Goal: Find specific page/section: Find specific page/section

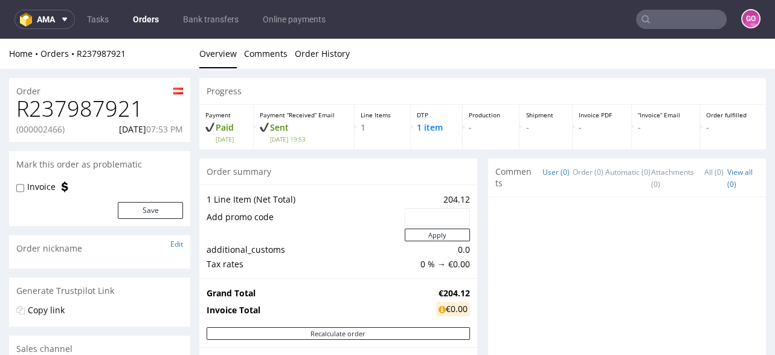
scroll to position [580, 0]
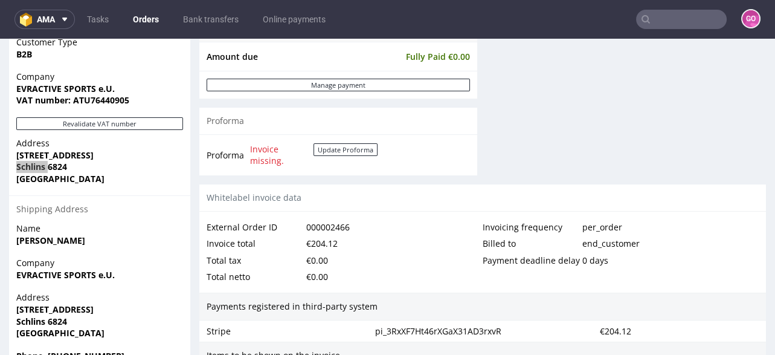
click at [657, 21] on input "text" at bounding box center [681, 19] width 91 height 19
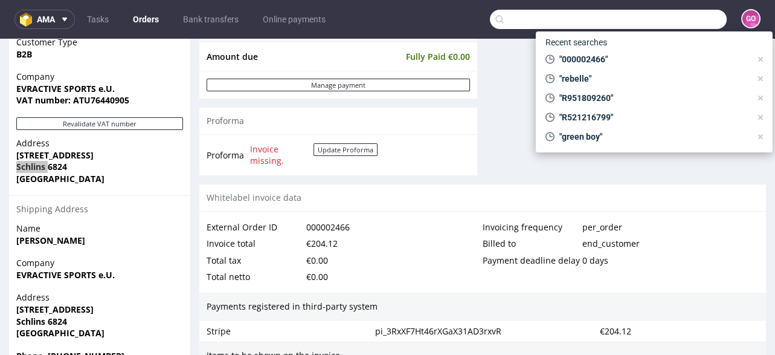
paste input "R102359422"
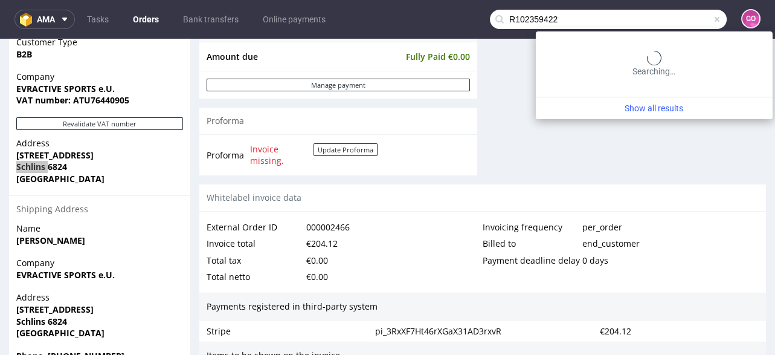
type input "R102359422"
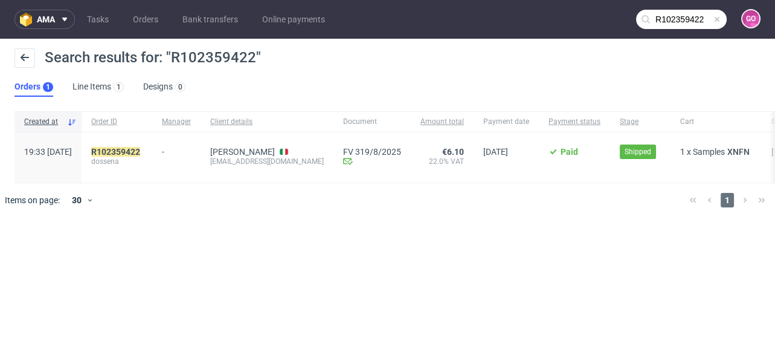
click at [152, 146] on div "R102359422 dossena" at bounding box center [117, 157] width 71 height 50
click at [140, 149] on mark "R102359422" at bounding box center [115, 152] width 49 height 10
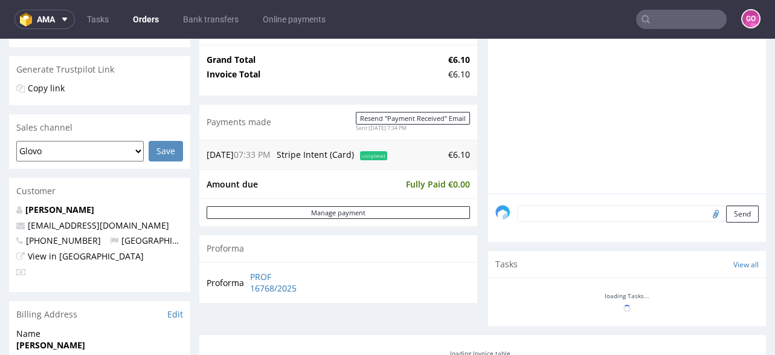
scroll to position [242, 0]
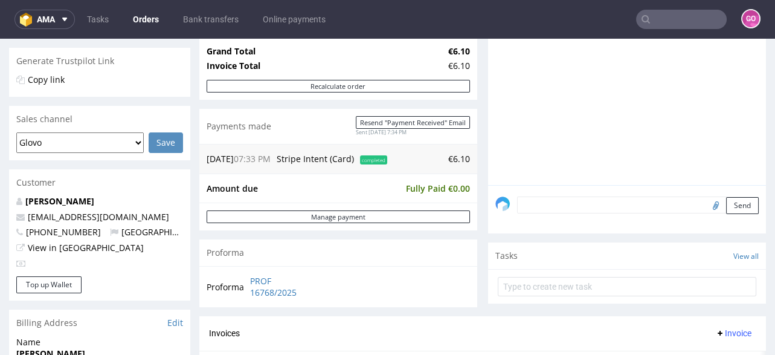
click at [695, 20] on input "text" at bounding box center [681, 19] width 91 height 19
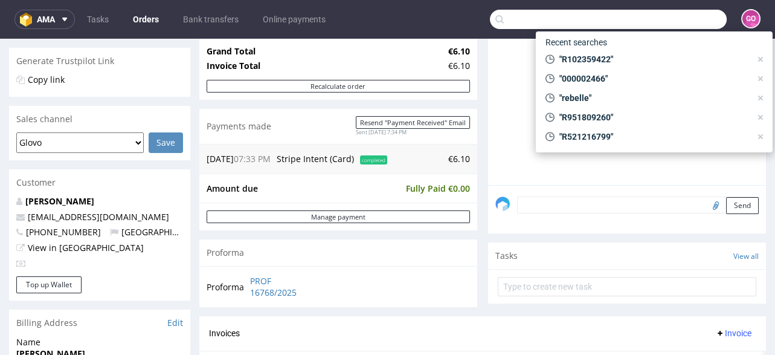
paste input "R330906888"
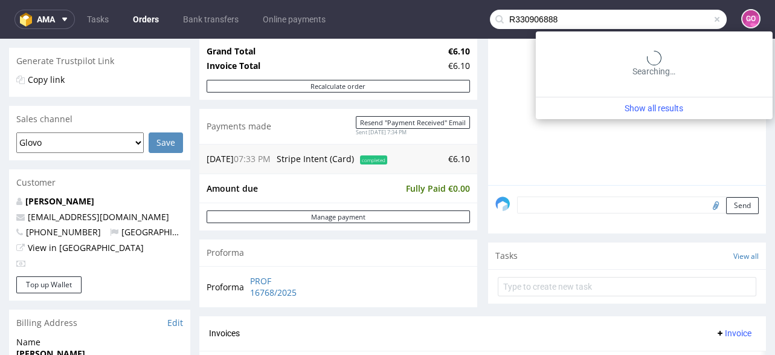
type input "R330906888"
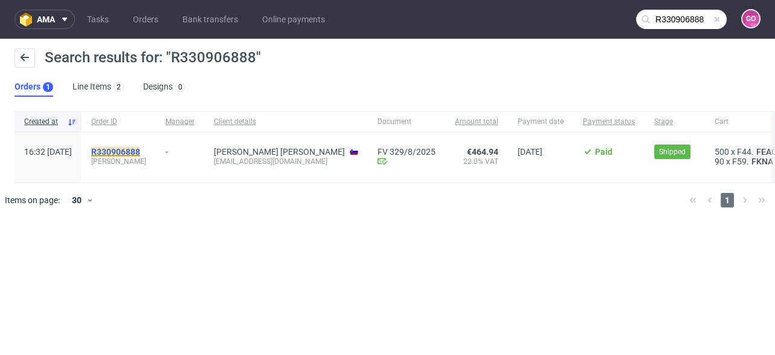
click at [140, 153] on mark "R330906888" at bounding box center [115, 152] width 49 height 10
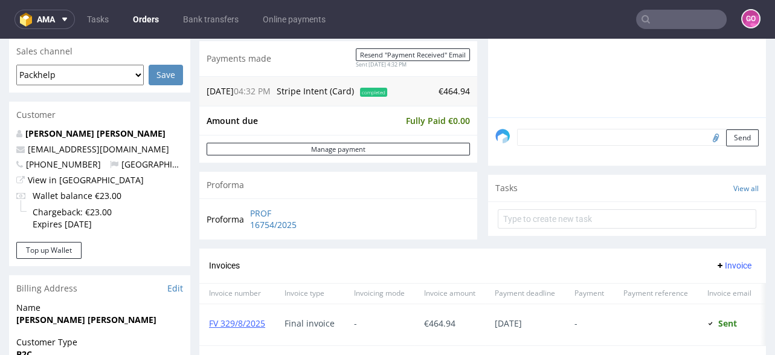
scroll to position [290, 0]
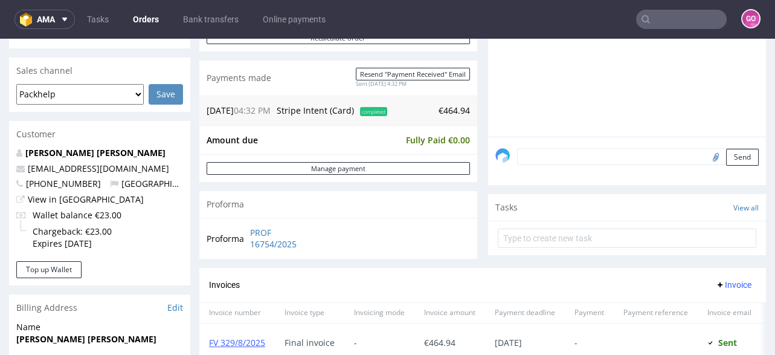
click at [699, 8] on nav "ama Tasks Orders Bank transfers Online payments GO" at bounding box center [387, 19] width 775 height 39
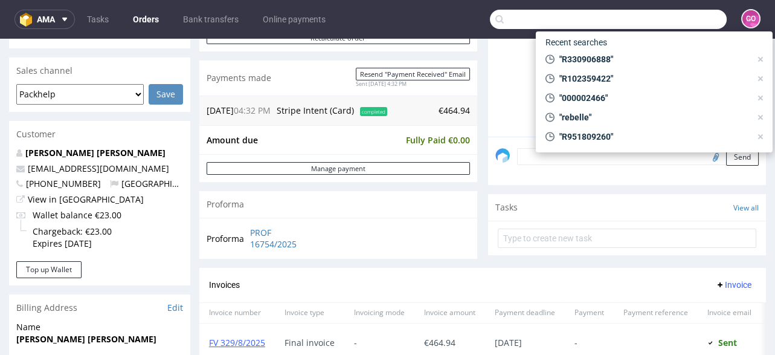
click at [704, 19] on input "text" at bounding box center [608, 19] width 237 height 19
paste input "R266679311"
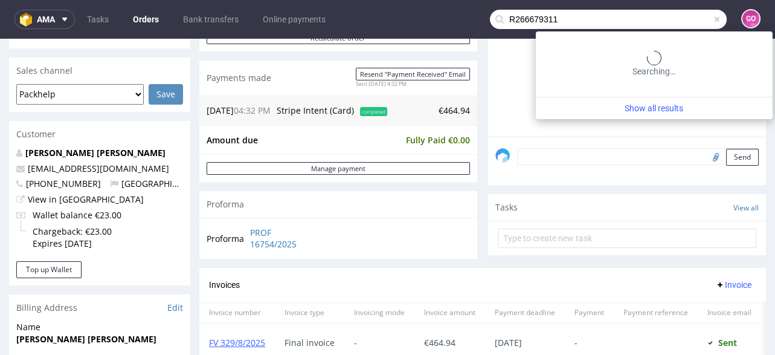
type input "R266679311"
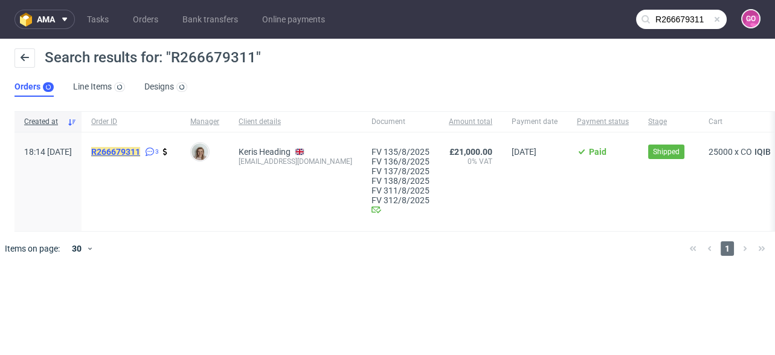
click at [140, 150] on mark "R266679311" at bounding box center [115, 152] width 49 height 10
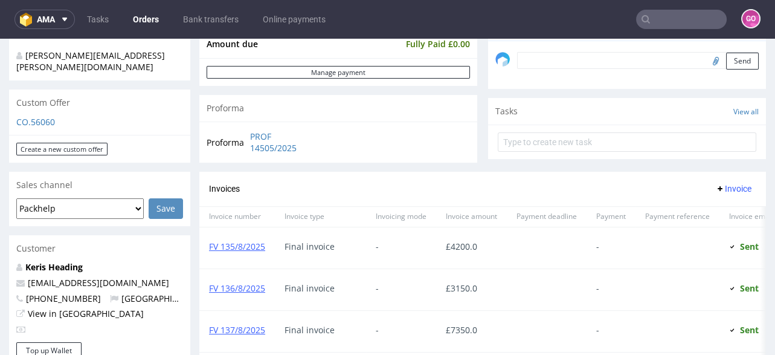
scroll to position [242, 0]
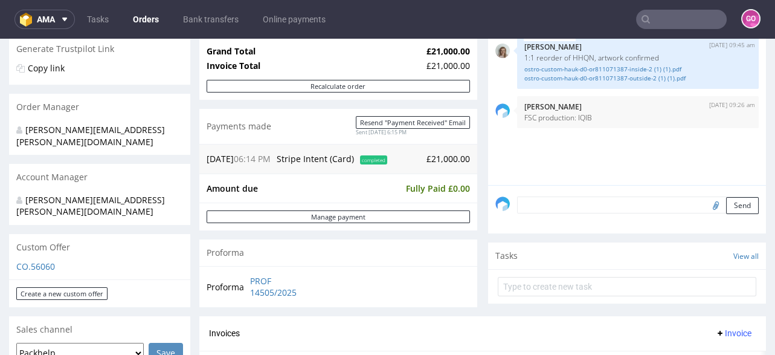
click at [673, 25] on input "text" at bounding box center [681, 19] width 91 height 19
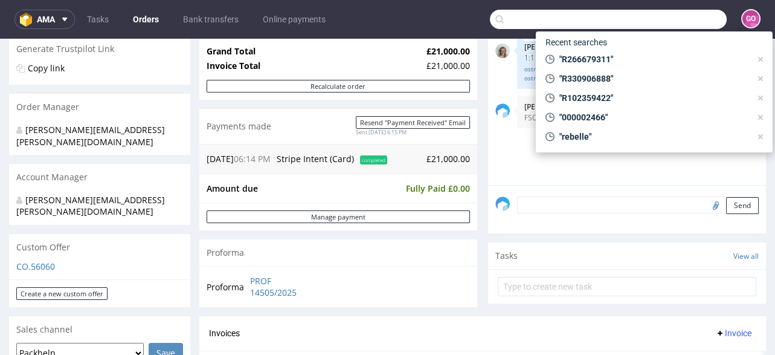
paste input "R094864429"
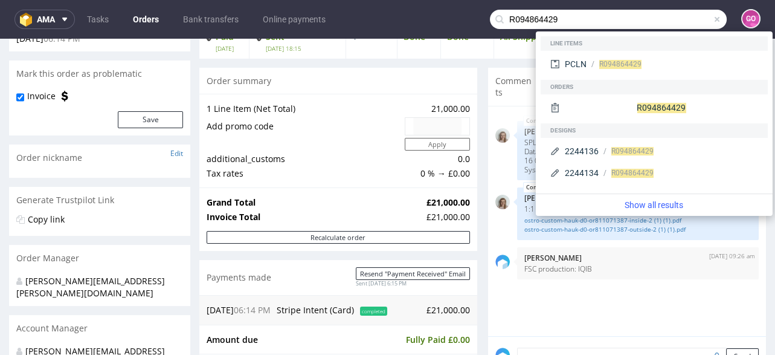
scroll to position [48, 0]
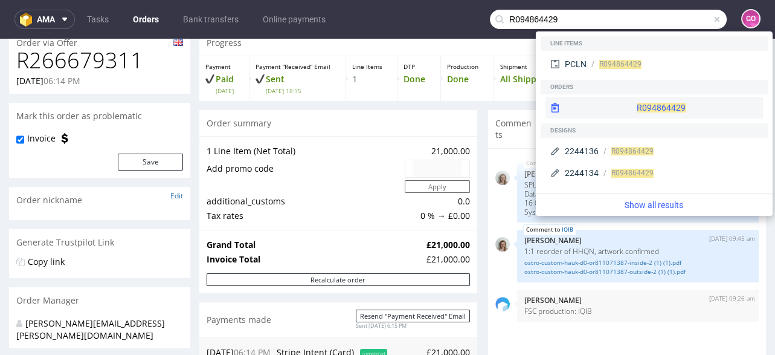
type input "R094864429"
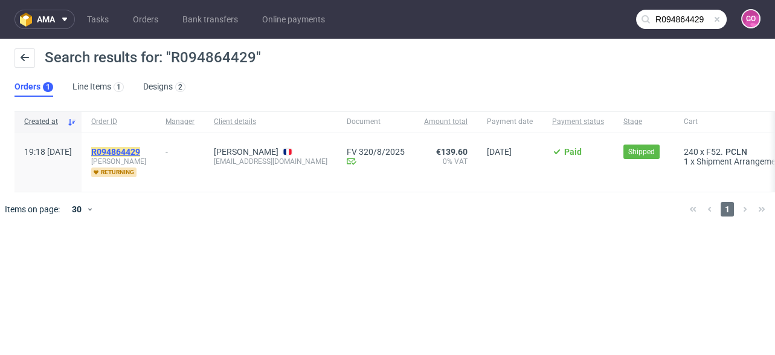
click at [140, 153] on mark "R094864429" at bounding box center [115, 152] width 49 height 10
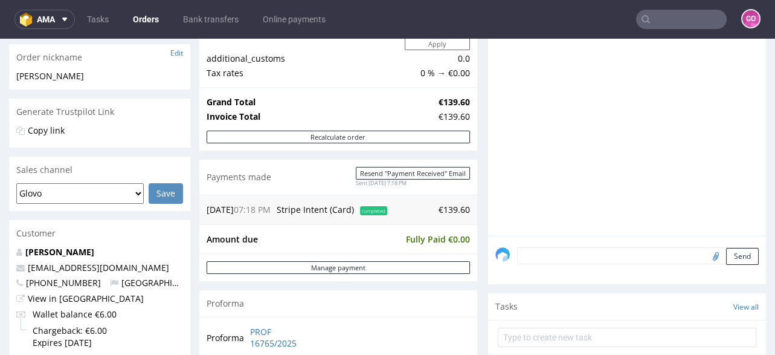
scroll to position [193, 0]
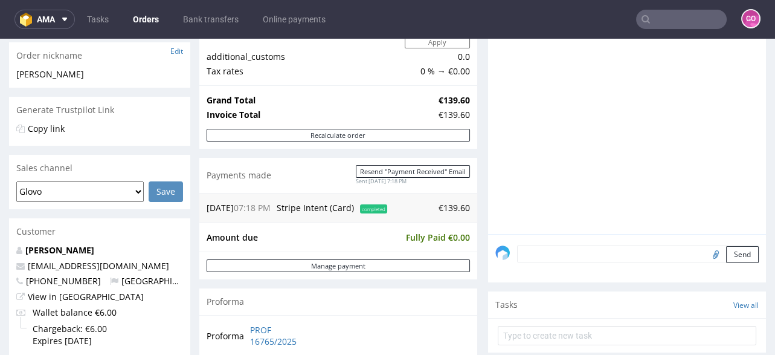
click at [689, 28] on input "text" at bounding box center [681, 19] width 91 height 19
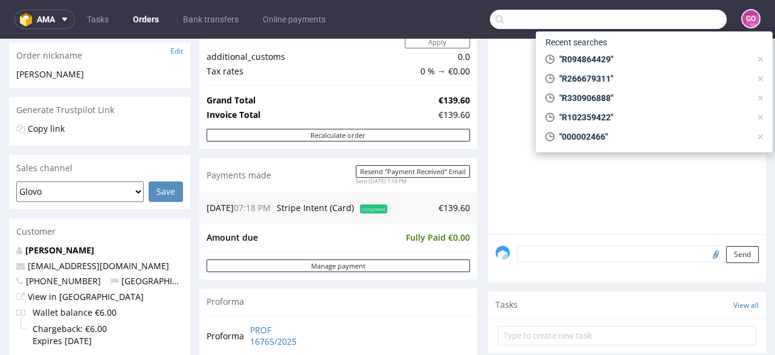
paste input "R799684889"
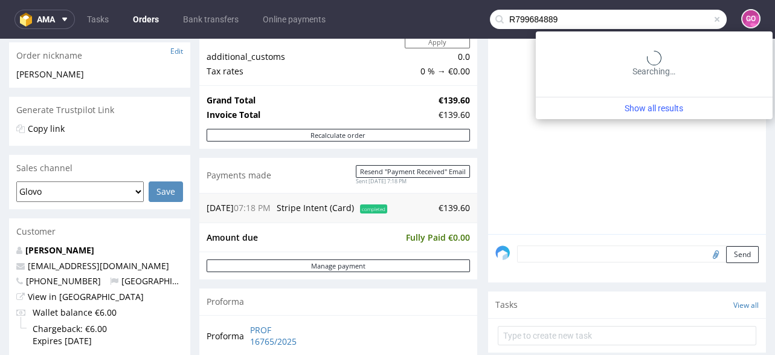
type input "R799684889"
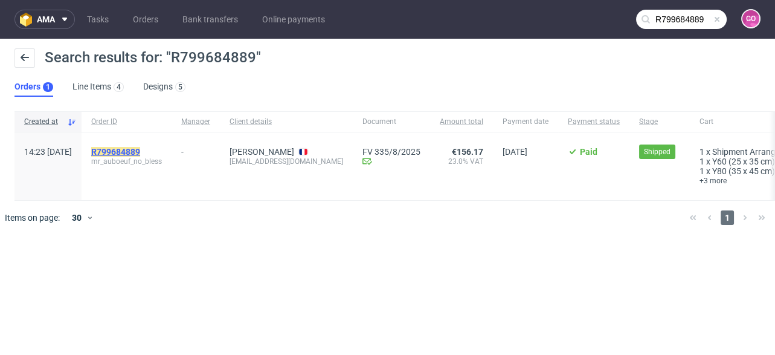
click at [140, 151] on mark "R799684889" at bounding box center [115, 152] width 49 height 10
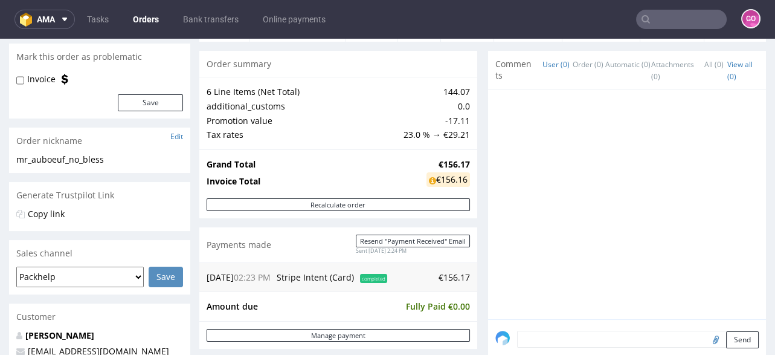
scroll to position [290, 0]
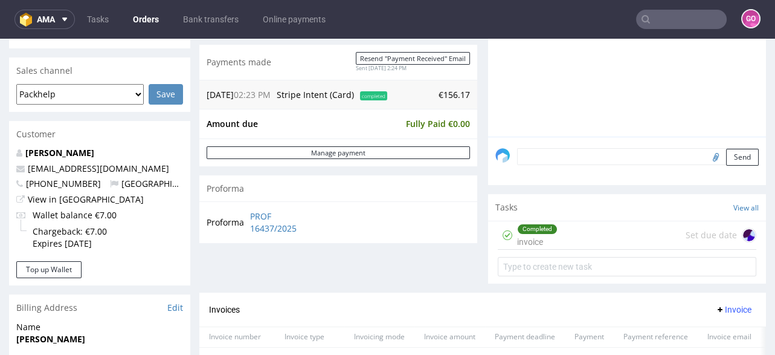
drag, startPoint x: 673, startPoint y: 30, endPoint x: 670, endPoint y: 24, distance: 6.5
click at [673, 30] on nav "ama Tasks Orders Bank transfers Online payments GO" at bounding box center [387, 19] width 775 height 39
click at [669, 24] on input "text" at bounding box center [681, 19] width 91 height 19
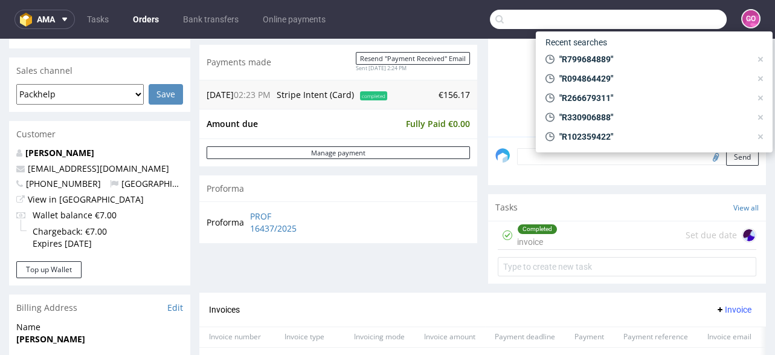
paste input "R363023319"
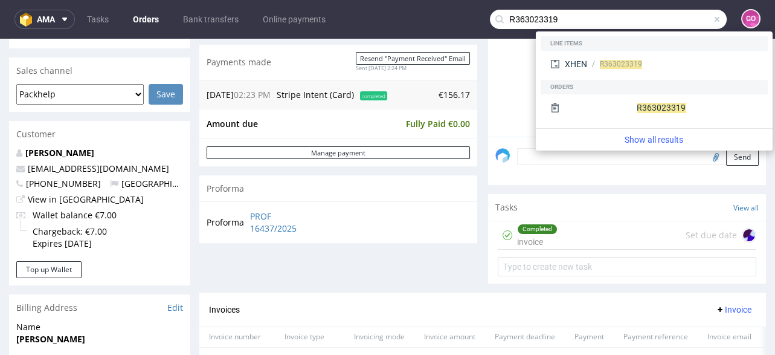
type input "R363023319"
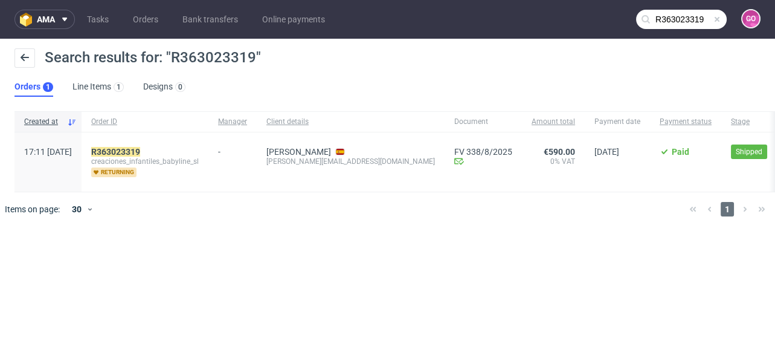
click at [134, 159] on span "creaciones_infantiles_babyline_sl" at bounding box center [145, 162] width 108 height 10
click at [137, 152] on mark "R363023319" at bounding box center [115, 152] width 49 height 10
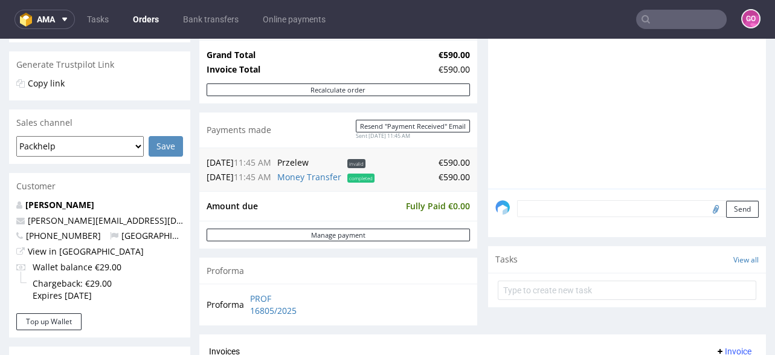
scroll to position [242, 0]
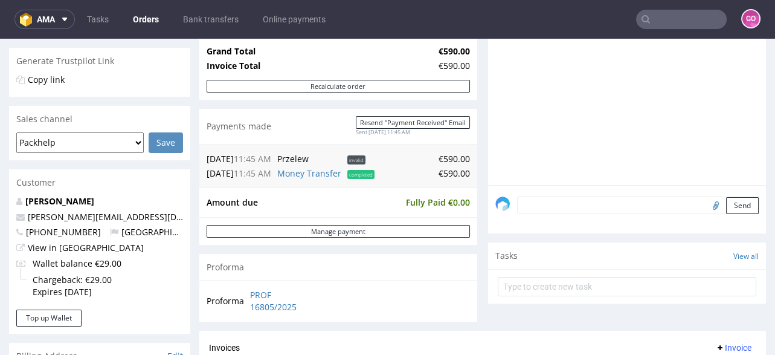
click at [667, 7] on nav "ama Tasks Orders Bank transfers Online payments GO" at bounding box center [387, 19] width 775 height 39
click at [671, 18] on input "text" at bounding box center [681, 19] width 91 height 19
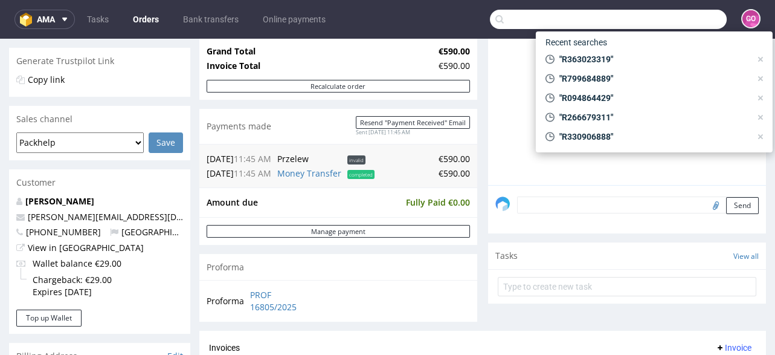
paste input "R196880081"
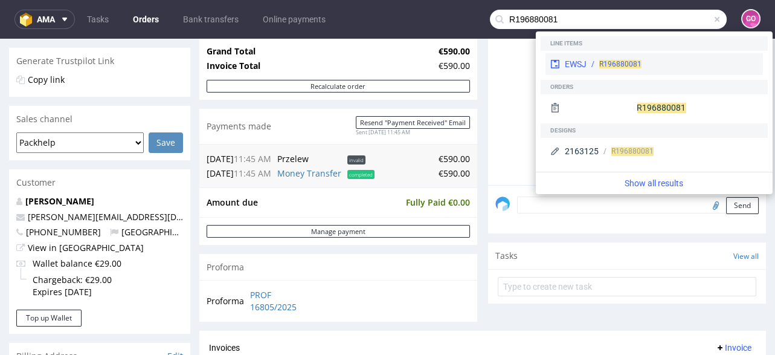
type input "R196880081"
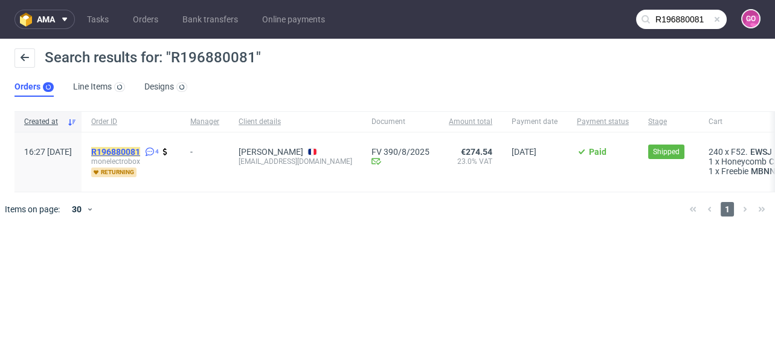
click at [140, 154] on mark "R196880081" at bounding box center [115, 152] width 49 height 10
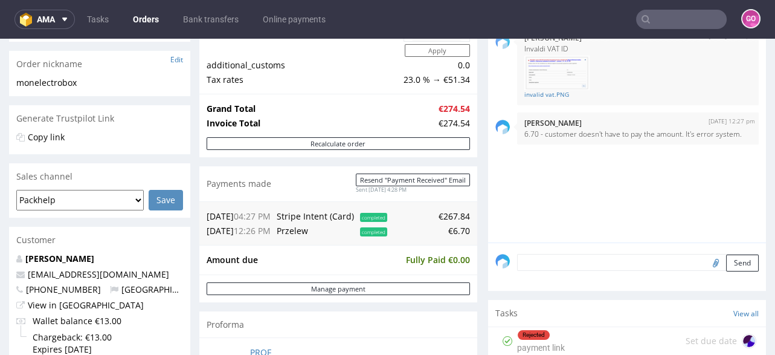
scroll to position [242, 0]
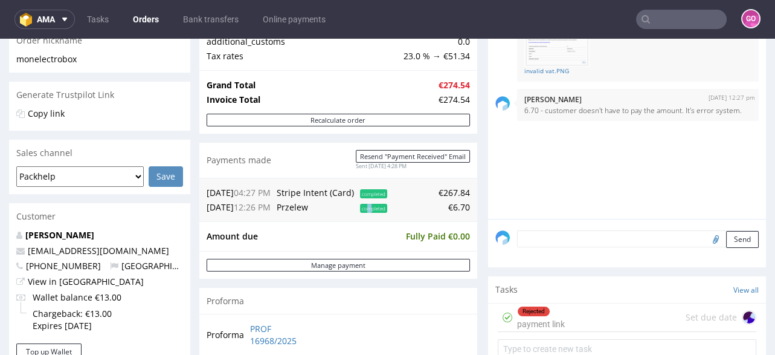
click at [374, 206] on span "completed" at bounding box center [373, 208] width 27 height 9
click at [335, 223] on div "Amount due Fully Paid €0.00" at bounding box center [338, 236] width 278 height 30
click at [290, 223] on div "Amount due Fully Paid €0.00" at bounding box center [338, 236] width 278 height 30
click at [254, 233] on td "Amount due" at bounding box center [305, 236] width 196 height 15
click at [674, 22] on input "text" at bounding box center [681, 19] width 91 height 19
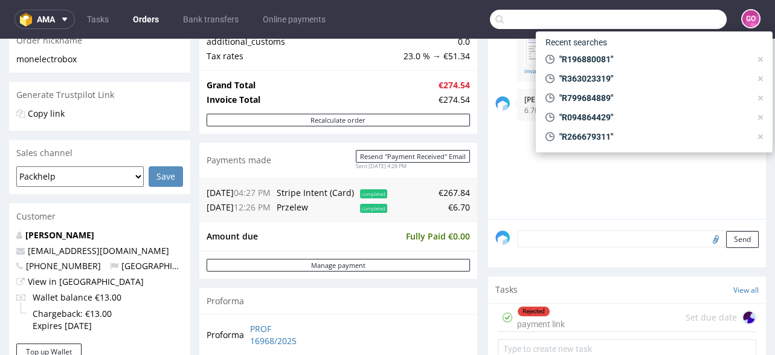
paste input "R345016884"
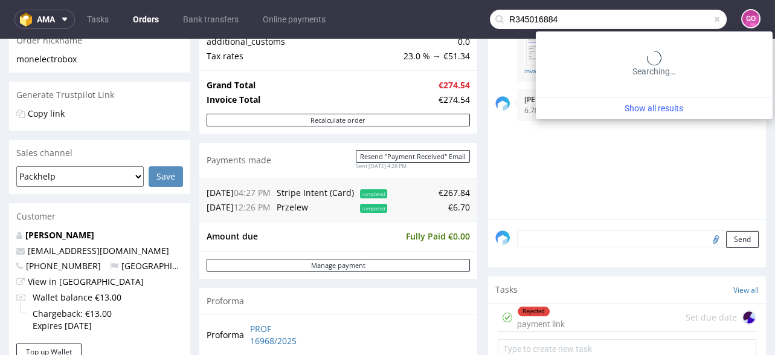
type input "R345016884"
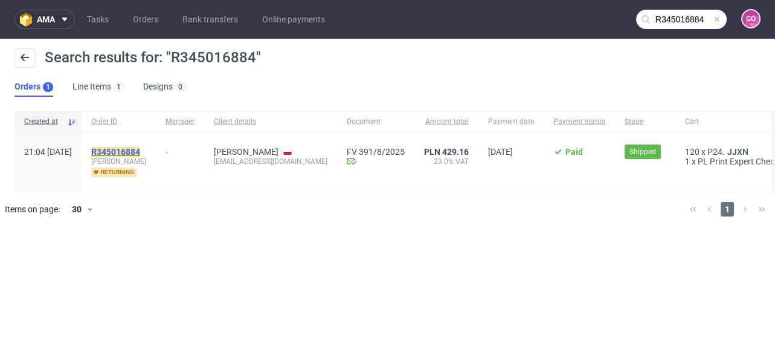
click at [140, 150] on mark "R345016884" at bounding box center [115, 152] width 49 height 10
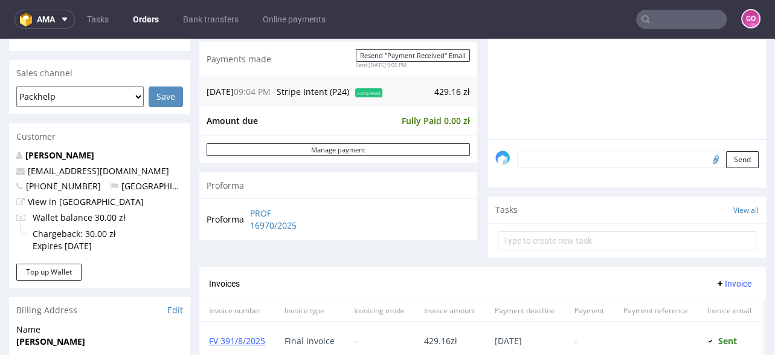
scroll to position [290, 0]
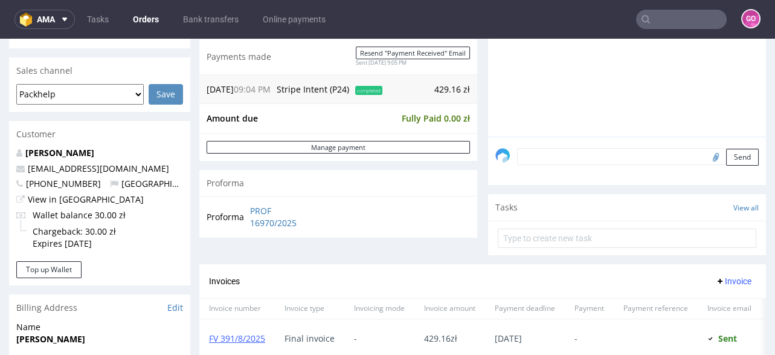
click at [681, 13] on input "text" at bounding box center [681, 19] width 91 height 19
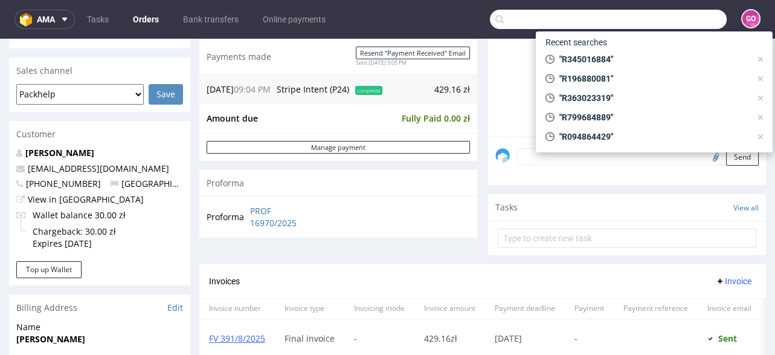
paste input "R172456157"
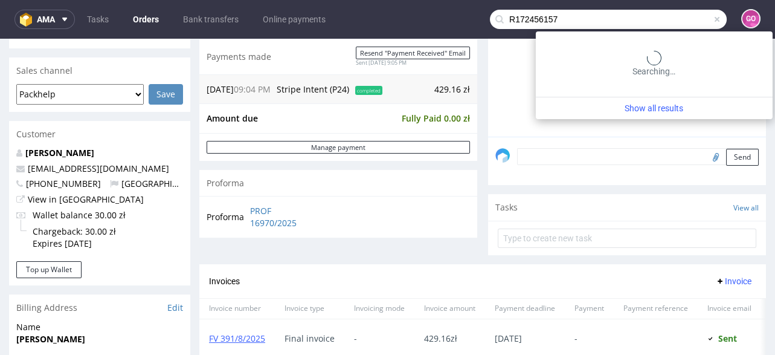
type input "R172456157"
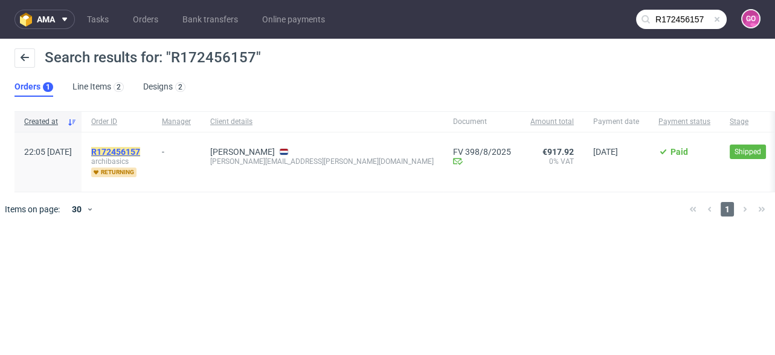
click at [140, 150] on mark "R172456157" at bounding box center [115, 152] width 49 height 10
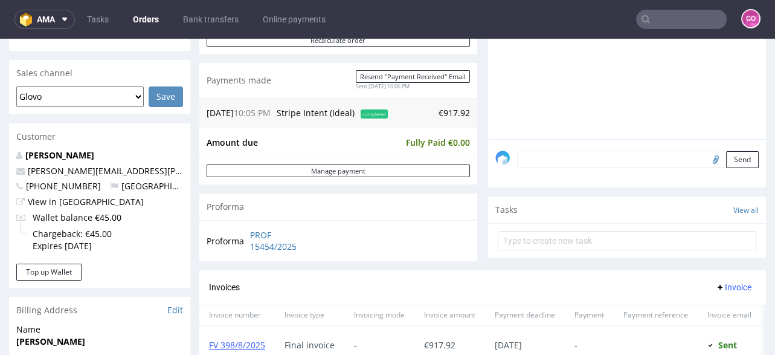
scroll to position [290, 0]
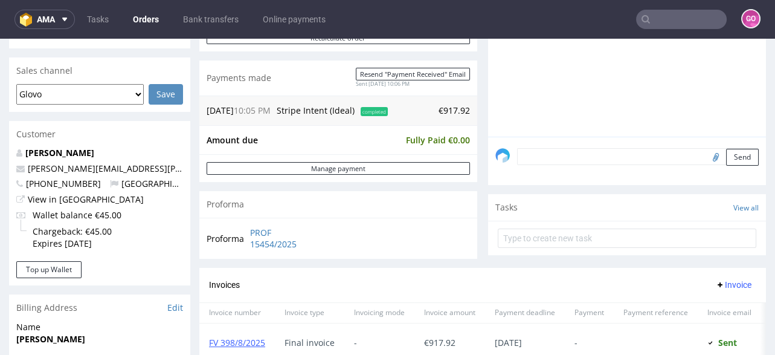
click at [651, 31] on nav "ama Tasks Orders Bank transfers Online payments GO" at bounding box center [387, 19] width 775 height 39
click at [656, 25] on input "text" at bounding box center [681, 19] width 91 height 19
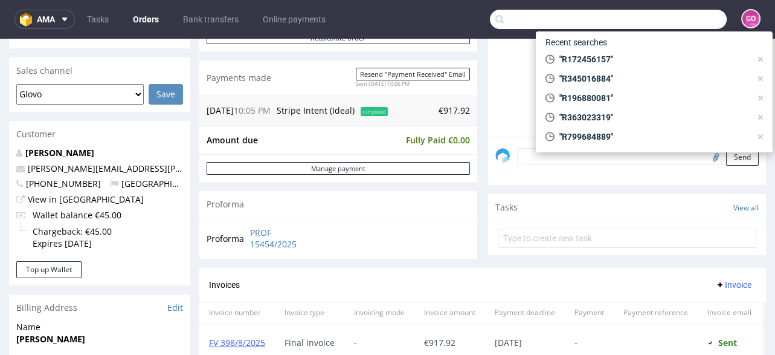
paste input "R549218912"
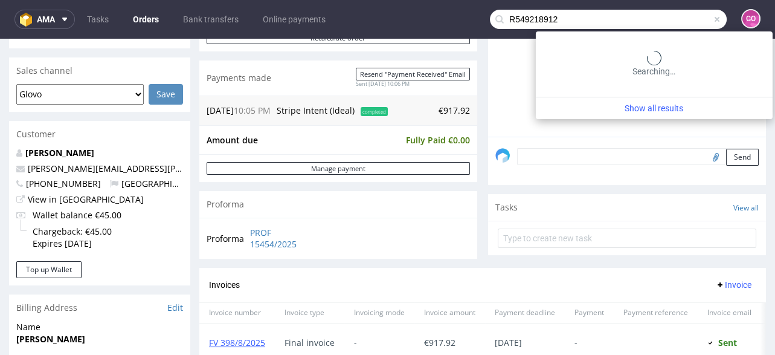
type input "R549218912"
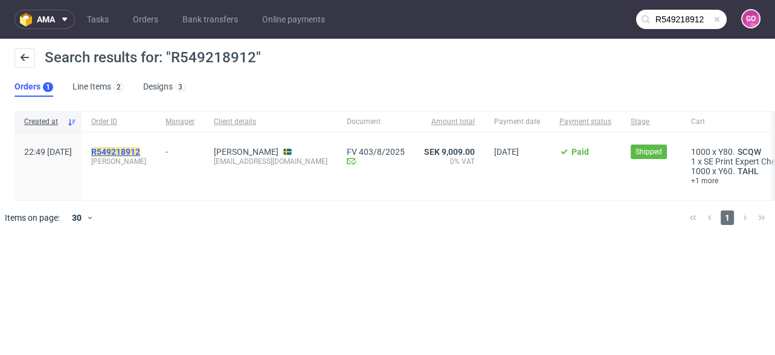
click at [140, 152] on mark "R549218912" at bounding box center [115, 152] width 49 height 10
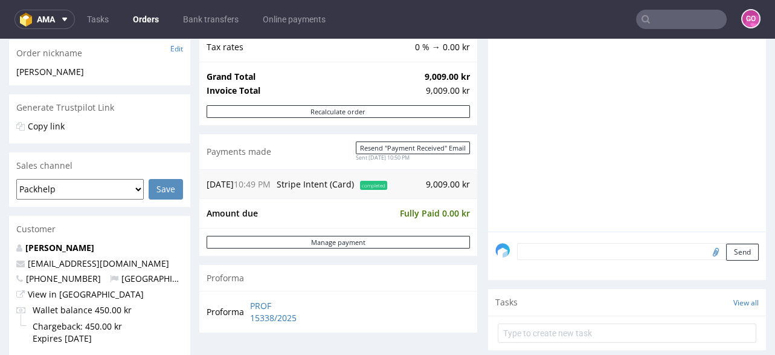
scroll to position [193, 0]
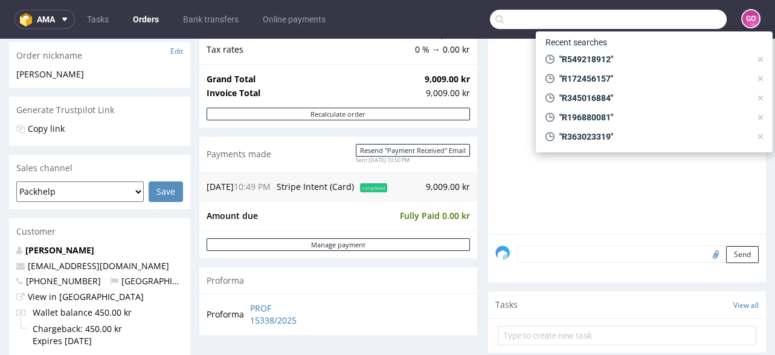
click at [676, 22] on input "text" at bounding box center [608, 19] width 237 height 19
paste input "R93419210"
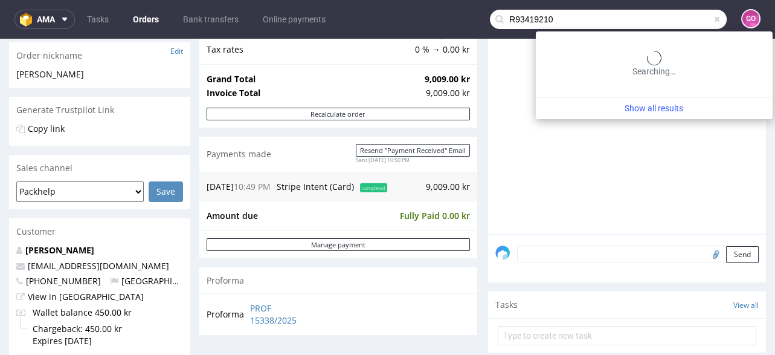
type input "R93419210"
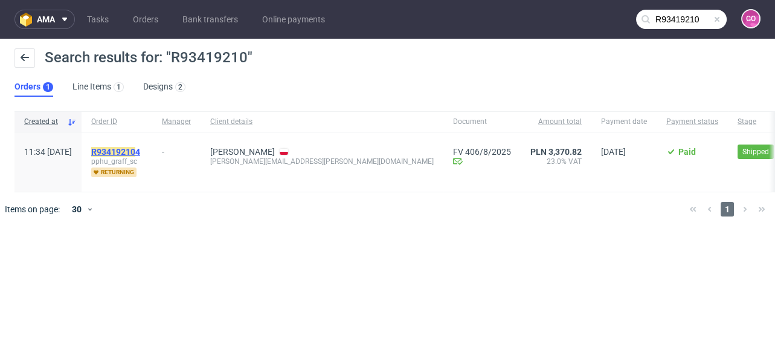
click at [135, 147] on mark "R93419210" at bounding box center [113, 152] width 44 height 10
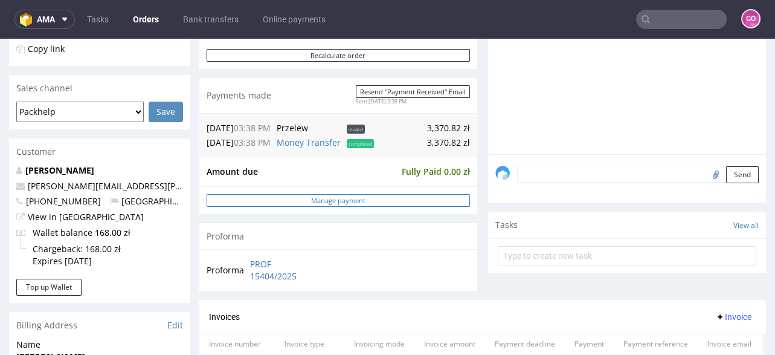
scroll to position [290, 0]
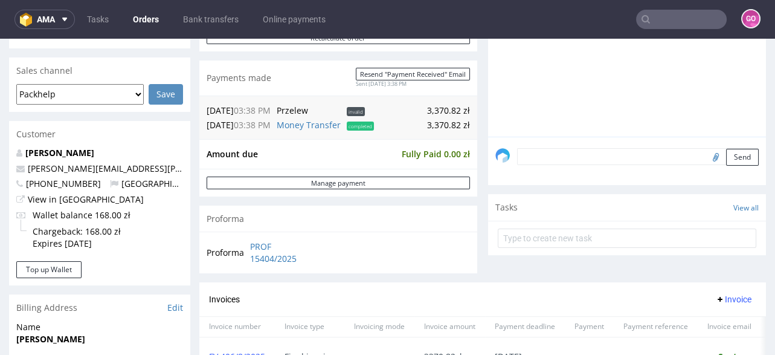
click at [668, 25] on input "text" at bounding box center [681, 19] width 91 height 19
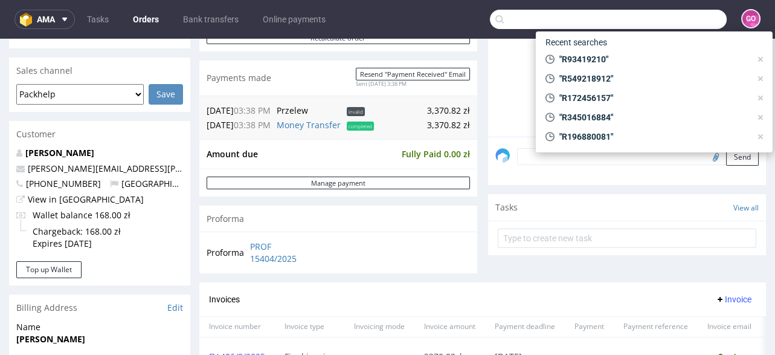
paste input "R572317730"
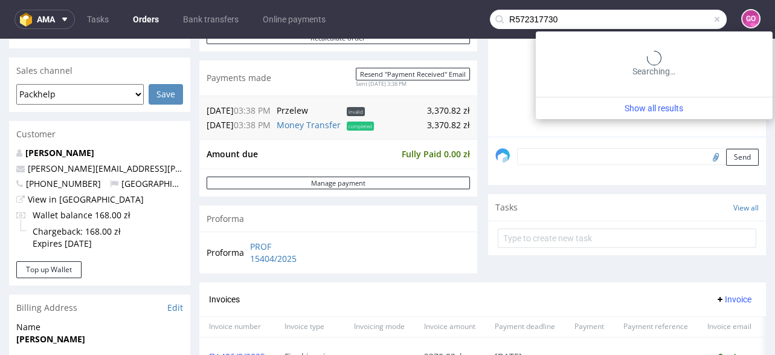
type input "R572317730"
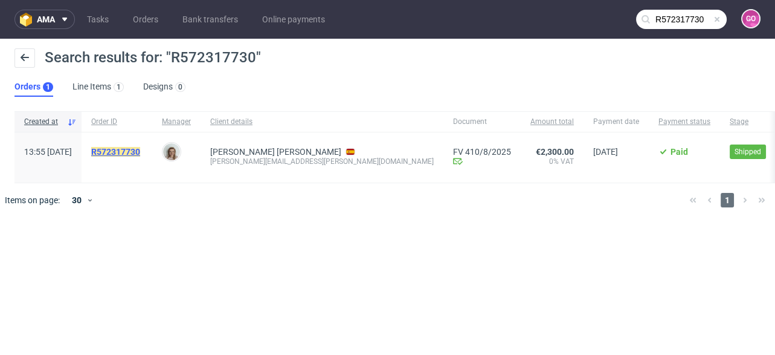
click at [140, 153] on mark "R572317730" at bounding box center [115, 152] width 49 height 10
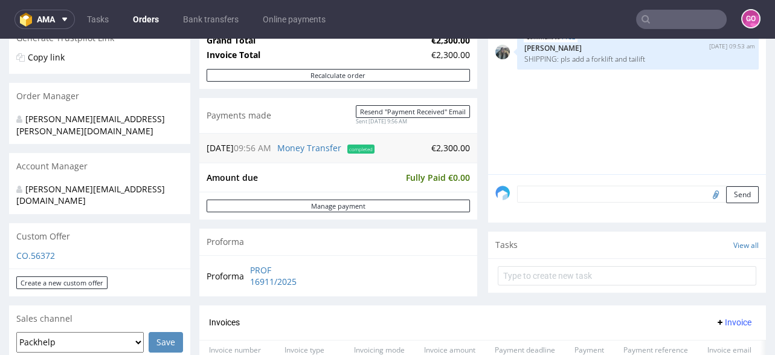
scroll to position [242, 0]
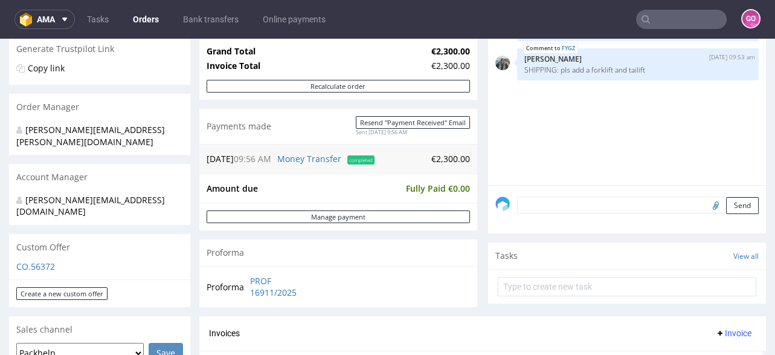
click at [674, 7] on nav "ama Tasks Orders Bank transfers Online payments GO" at bounding box center [387, 19] width 775 height 39
click at [676, 18] on input "text" at bounding box center [681, 19] width 91 height 19
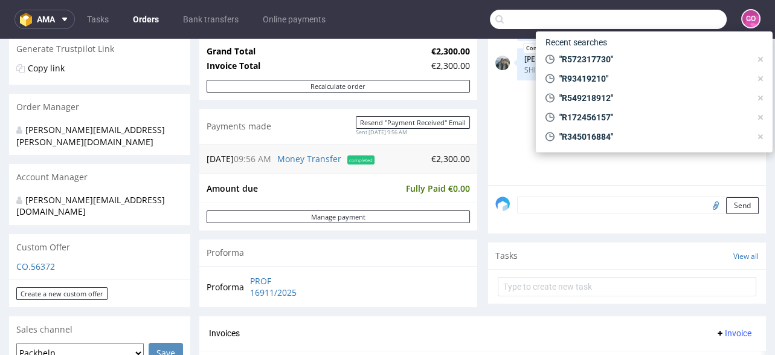
paste input "R187793369"
type input "R187793369"
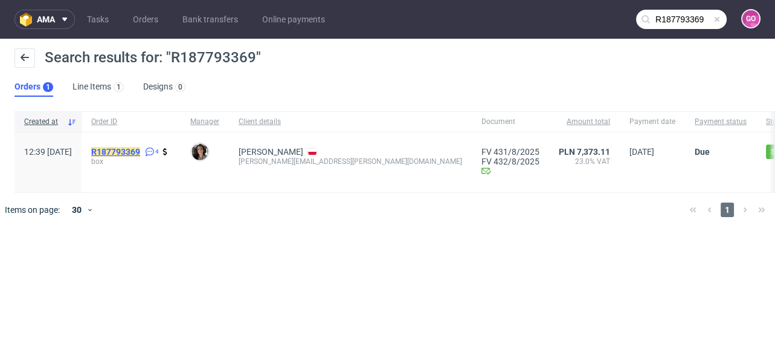
click at [140, 147] on mark "R187793369" at bounding box center [115, 152] width 49 height 10
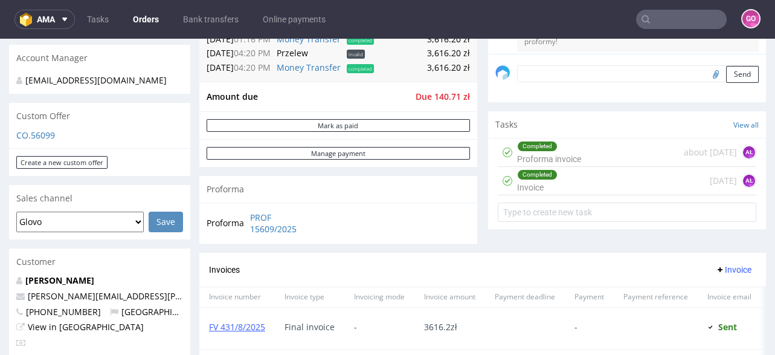
scroll to position [338, 0]
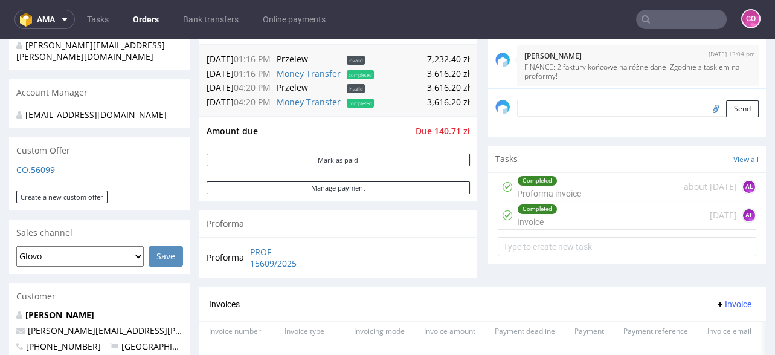
click at [662, 19] on input "text" at bounding box center [681, 19] width 91 height 19
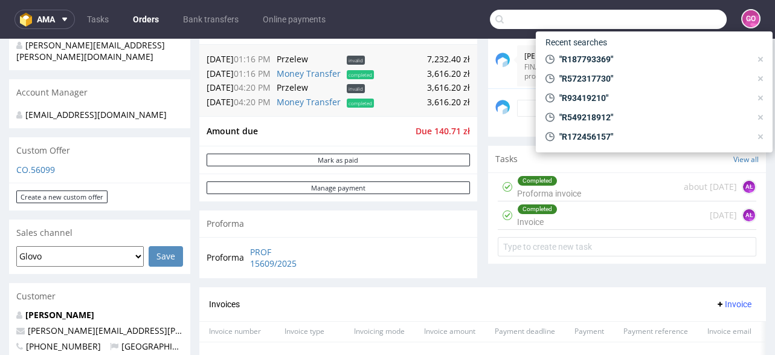
paste input "R542056402"
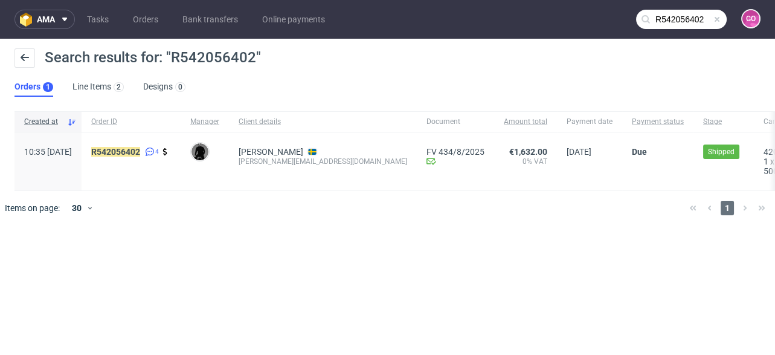
click at [686, 19] on input "R542056402" at bounding box center [681, 19] width 91 height 19
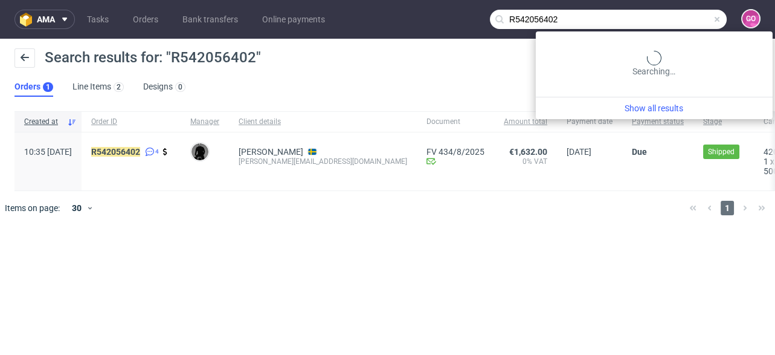
drag, startPoint x: 569, startPoint y: 16, endPoint x: 448, endPoint y: 15, distance: 120.9
click at [448, 15] on nav "ama Tasks Orders Bank transfers Online payments R542056402 GO" at bounding box center [387, 19] width 775 height 39
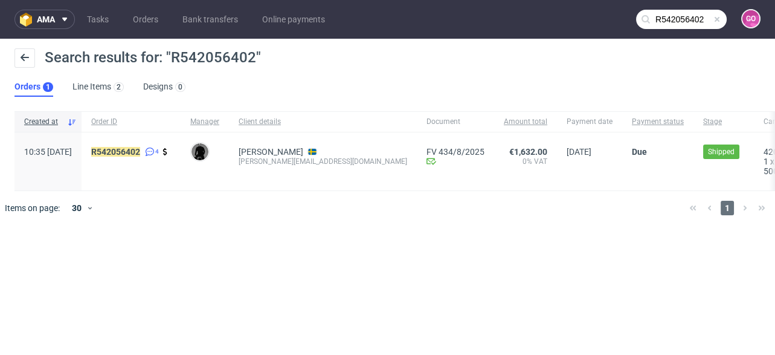
paste input "839910406"
type input "R839910406"
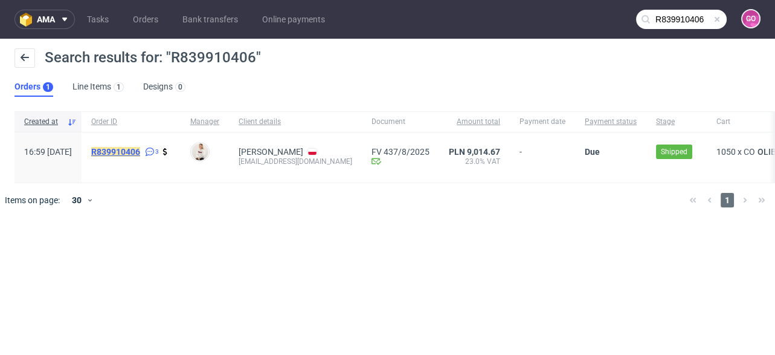
click at [138, 152] on mark "R839910406" at bounding box center [115, 152] width 49 height 10
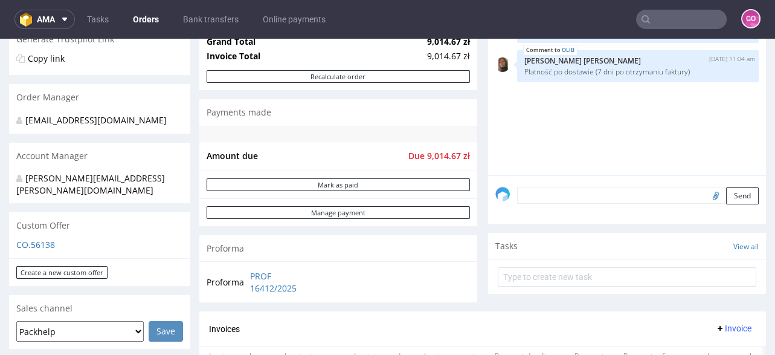
scroll to position [193, 0]
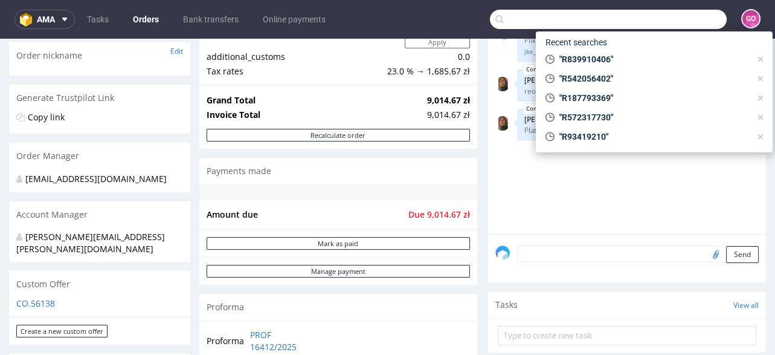
click at [663, 19] on input "text" at bounding box center [608, 19] width 237 height 19
paste input "R403857813"
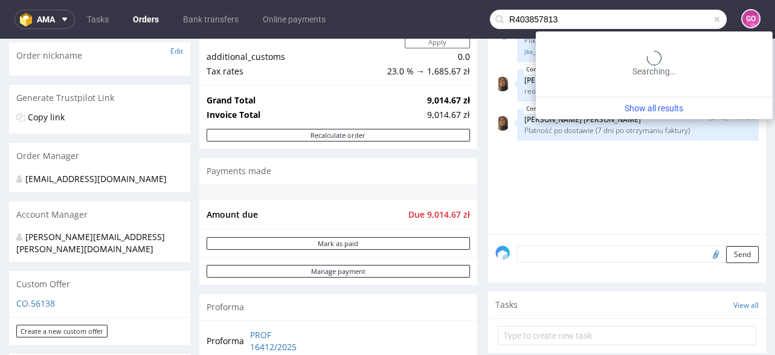
type input "R403857813"
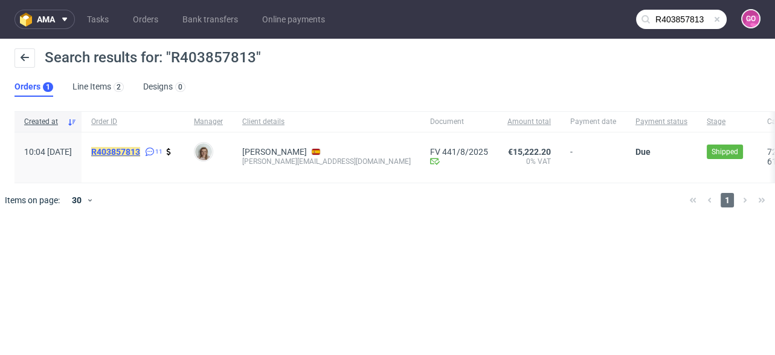
click at [140, 149] on mark "R403857813" at bounding box center [115, 152] width 49 height 10
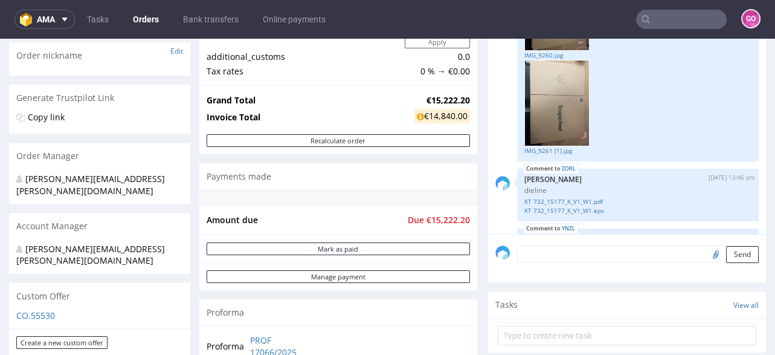
scroll to position [558, 0]
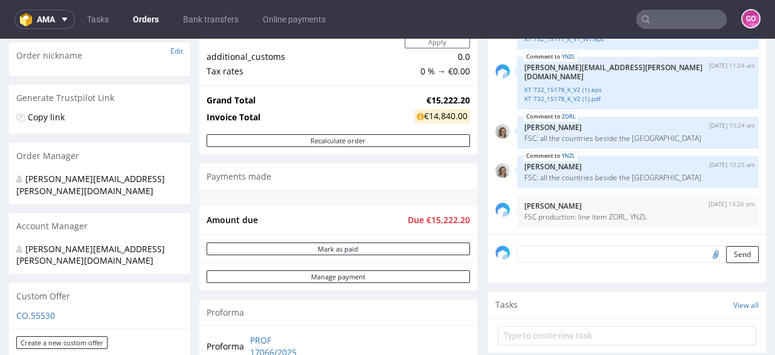
click at [683, 23] on input "text" at bounding box center [681, 19] width 91 height 19
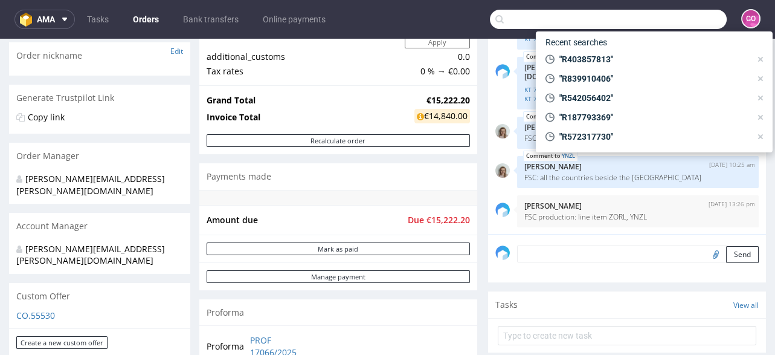
paste input "R326757951"
type input "R326757951"
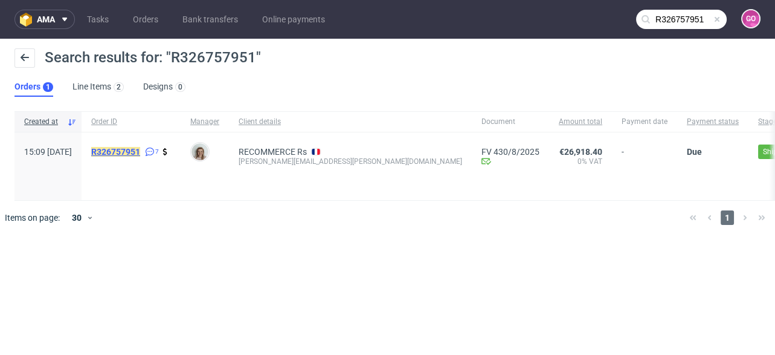
click at [140, 153] on mark "R326757951" at bounding box center [115, 152] width 49 height 10
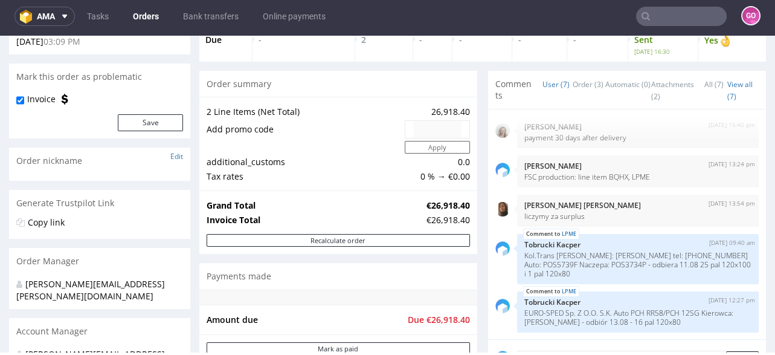
scroll to position [193, 0]
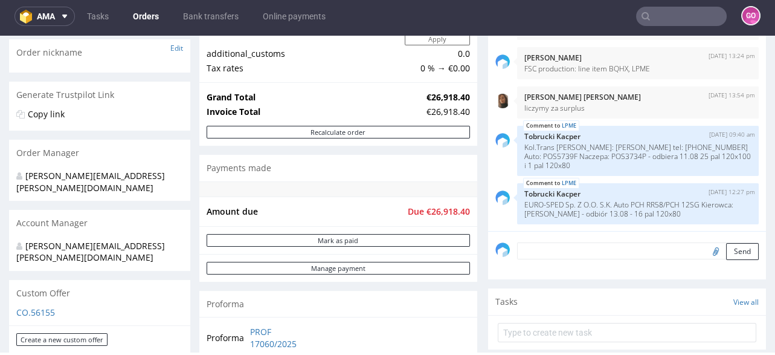
click at [686, 24] on input "text" at bounding box center [681, 16] width 91 height 19
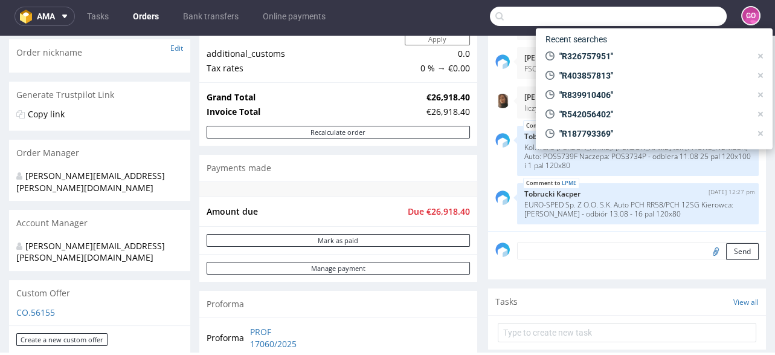
paste input "R309571858"
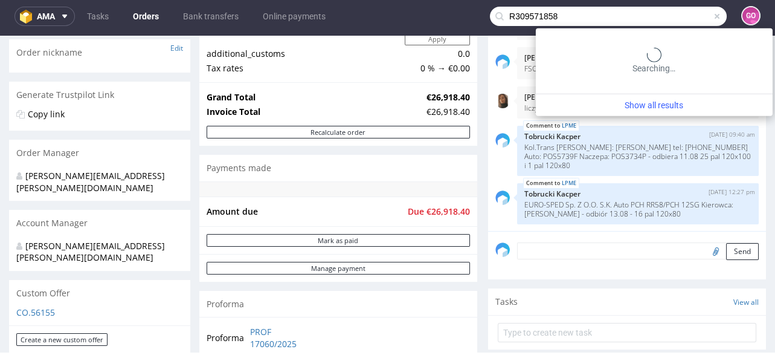
type input "R309571858"
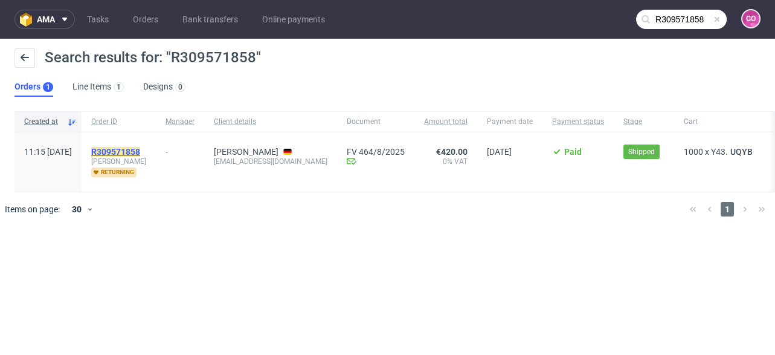
click at [132, 151] on mark "R309571858" at bounding box center [115, 152] width 49 height 10
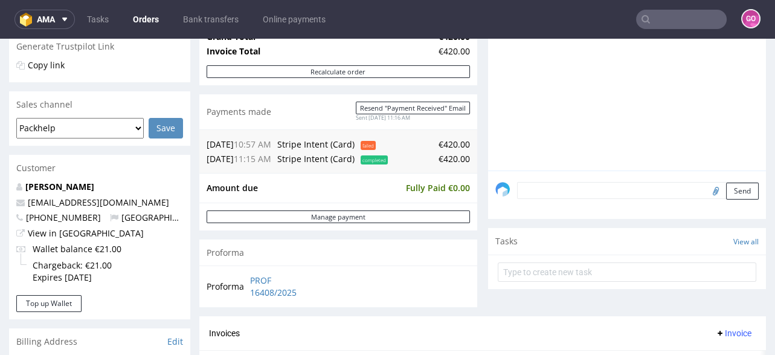
scroll to position [242, 0]
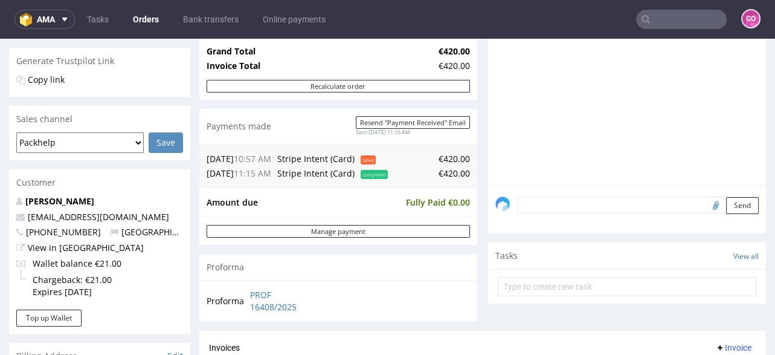
click at [653, 30] on nav "ama Tasks Orders Bank transfers Online payments GO" at bounding box center [387, 19] width 775 height 39
click at [657, 25] on input "text" at bounding box center [681, 19] width 91 height 19
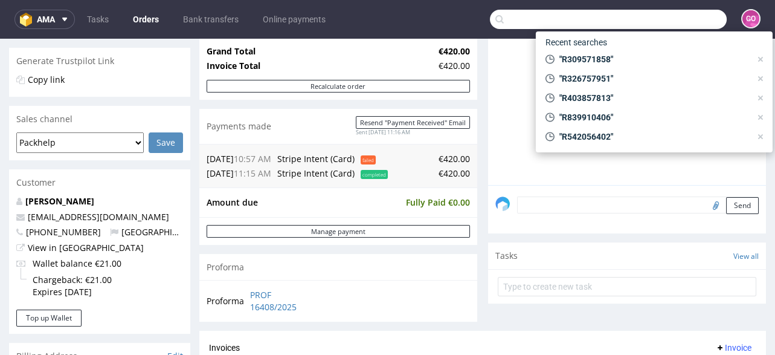
paste input "R165867903"
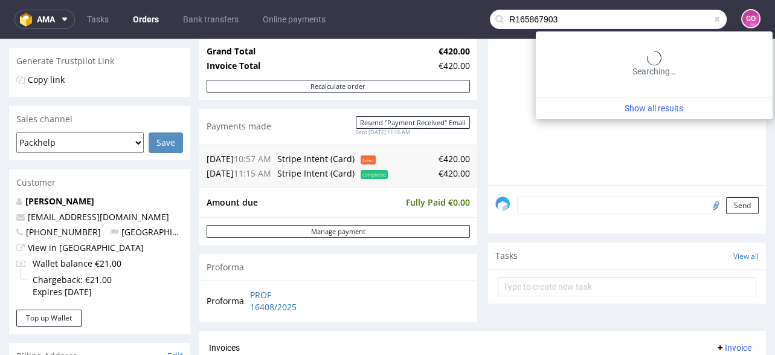
type input "R165867903"
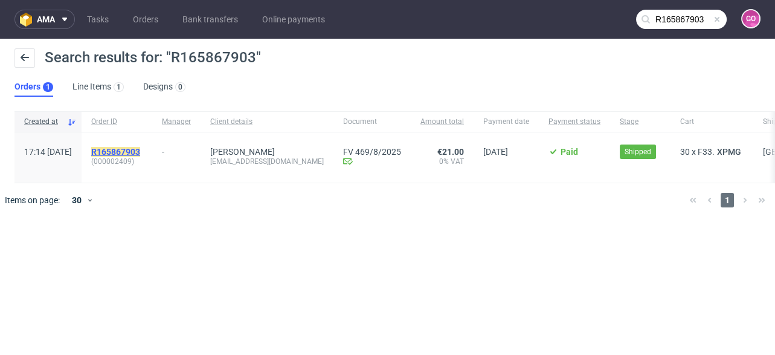
click at [140, 153] on mark "R165867903" at bounding box center [115, 152] width 49 height 10
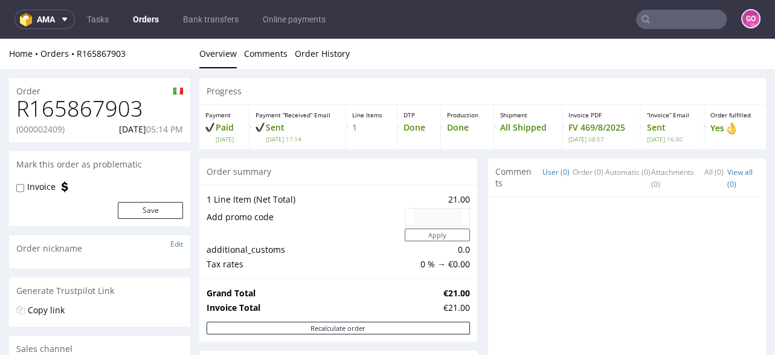
click at [95, 110] on h1 "R165867903" at bounding box center [99, 109] width 167 height 24
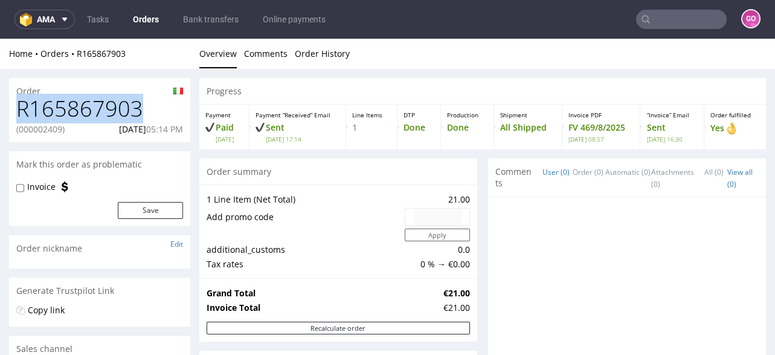
click at [95, 110] on h1 "R165867903" at bounding box center [99, 109] width 167 height 24
copy h1 "R165867903"
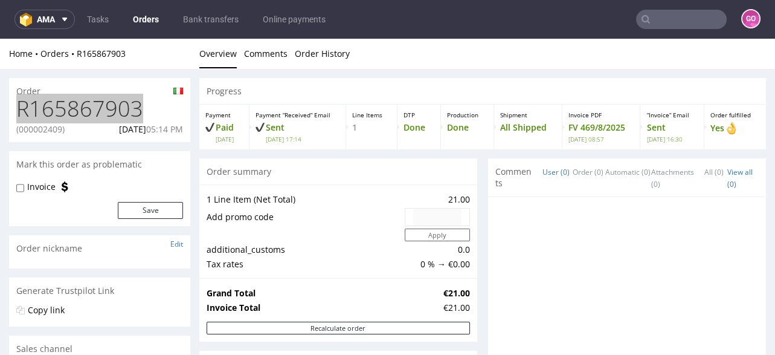
click at [658, 25] on input "text" at bounding box center [681, 19] width 91 height 19
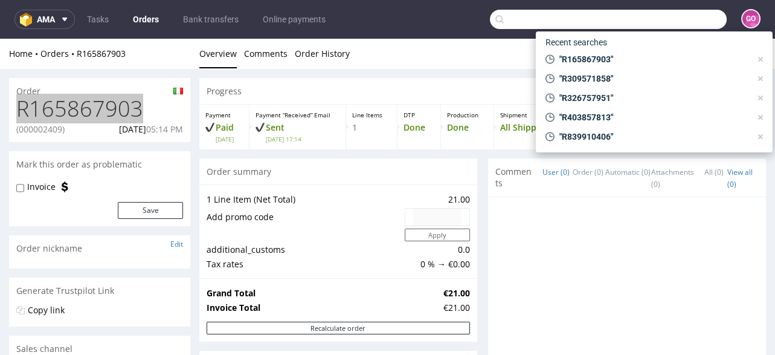
paste input "R958323241"
type input "R958323241"
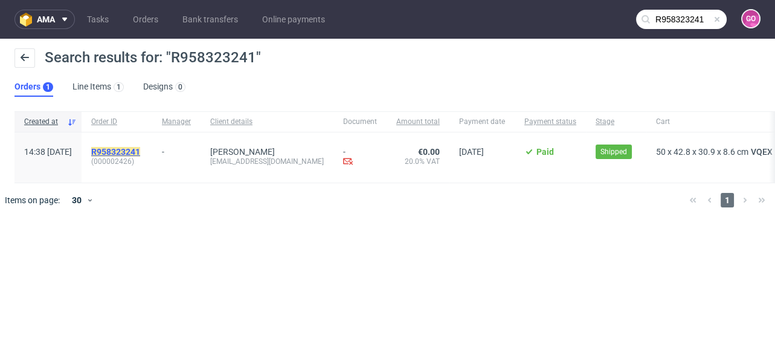
click at [140, 152] on mark "R958323241" at bounding box center [115, 152] width 49 height 10
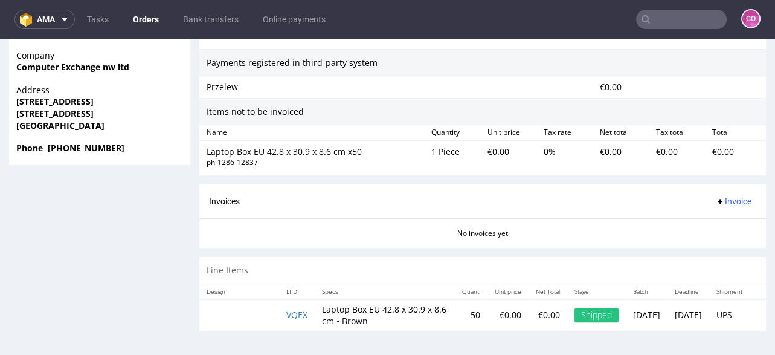
scroll to position [3, 0]
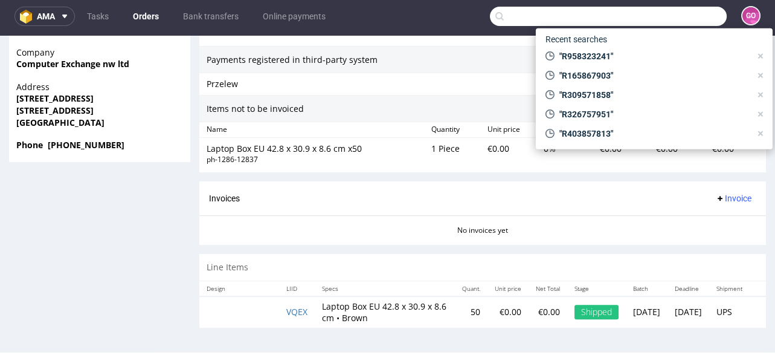
click at [677, 14] on input "text" at bounding box center [608, 16] width 237 height 19
paste input "R526572806"
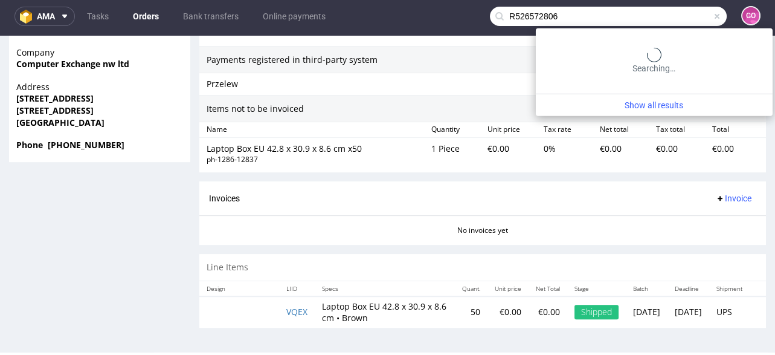
type input "R526572806"
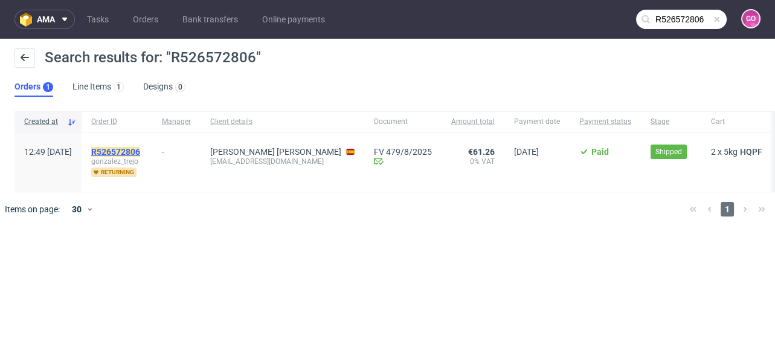
click at [140, 147] on mark "R526572806" at bounding box center [115, 152] width 49 height 10
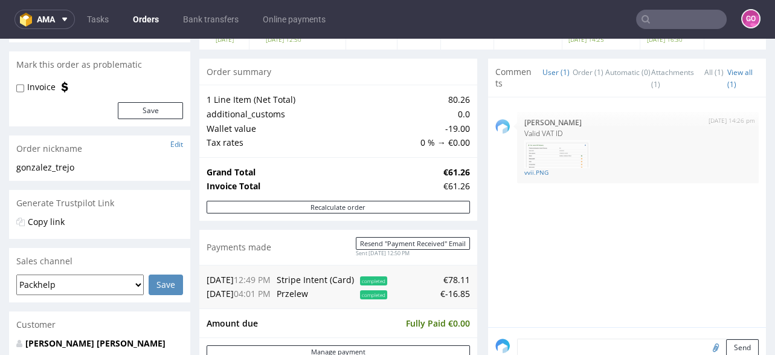
scroll to position [290, 0]
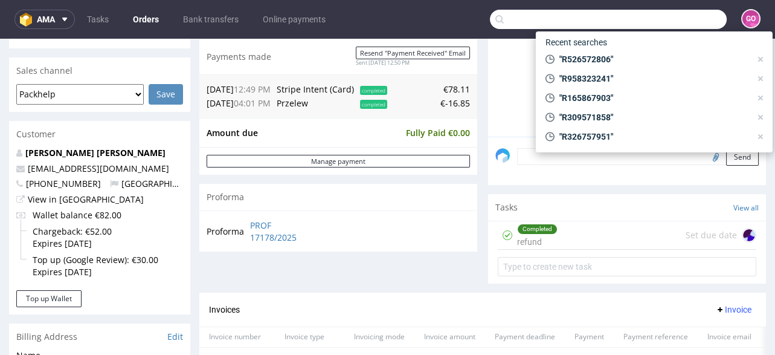
click at [668, 16] on input "text" at bounding box center [608, 19] width 237 height 19
paste input "R823920961"
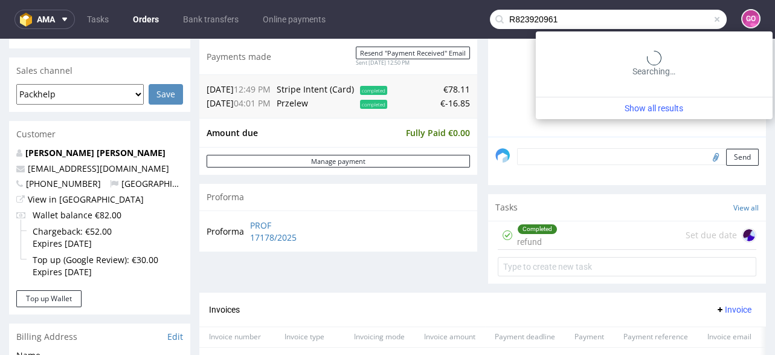
type input "R823920961"
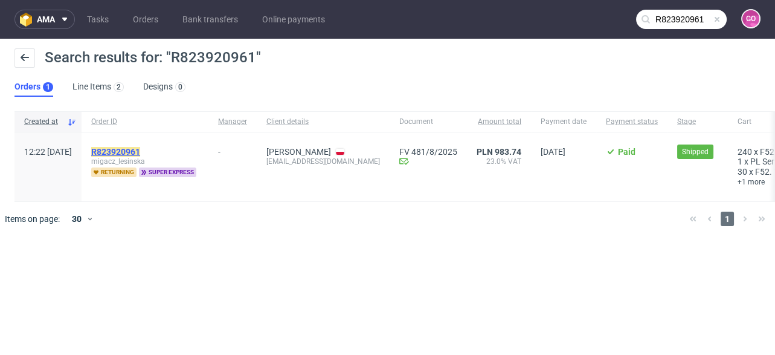
click at [140, 148] on mark "R823920961" at bounding box center [115, 152] width 49 height 10
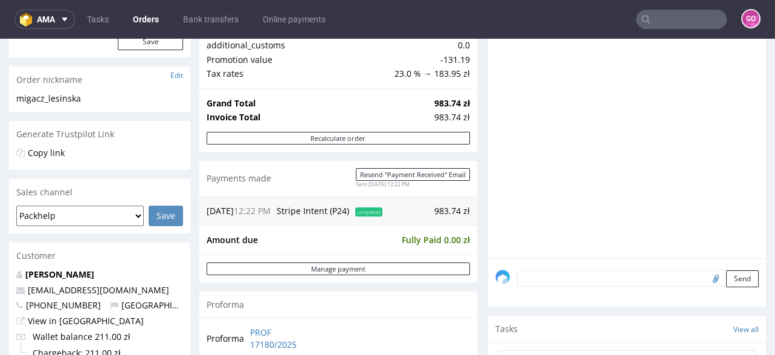
scroll to position [193, 0]
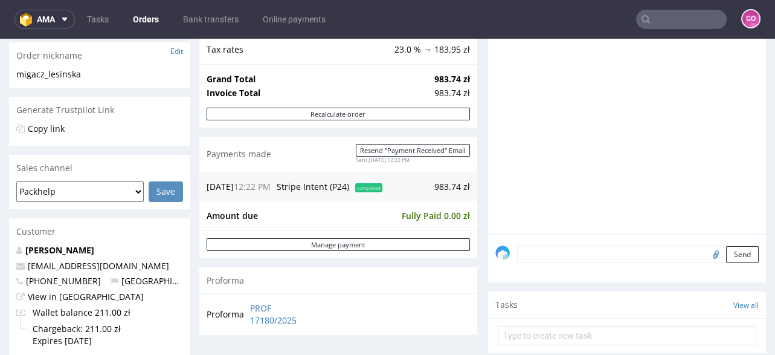
click at [667, 23] on input "text" at bounding box center [681, 19] width 91 height 19
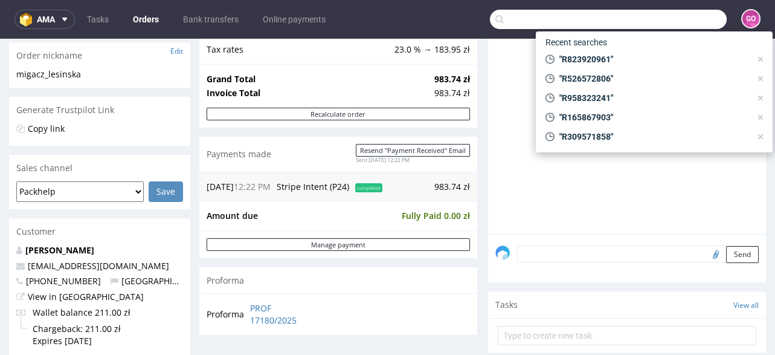
paste input "R193976347"
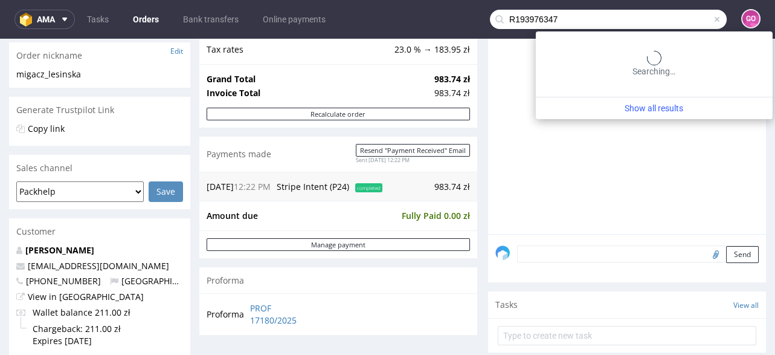
type input "R193976347"
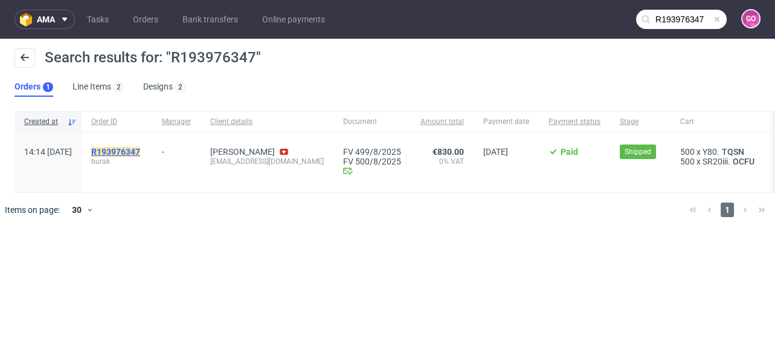
click at [128, 149] on mark "R193976347" at bounding box center [115, 152] width 49 height 10
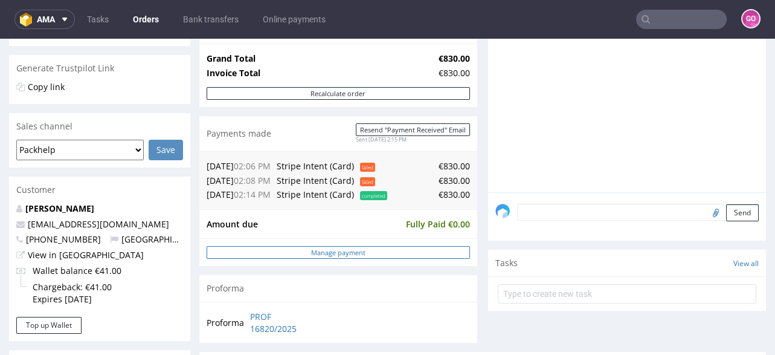
scroll to position [242, 0]
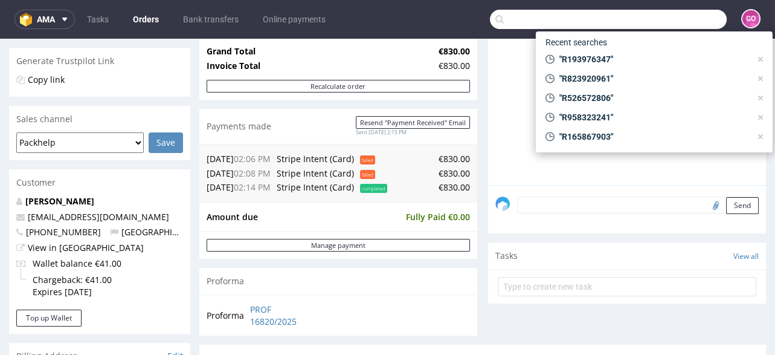
click at [660, 15] on input "text" at bounding box center [608, 19] width 237 height 19
paste input "R356609321"
type input "R356609321"
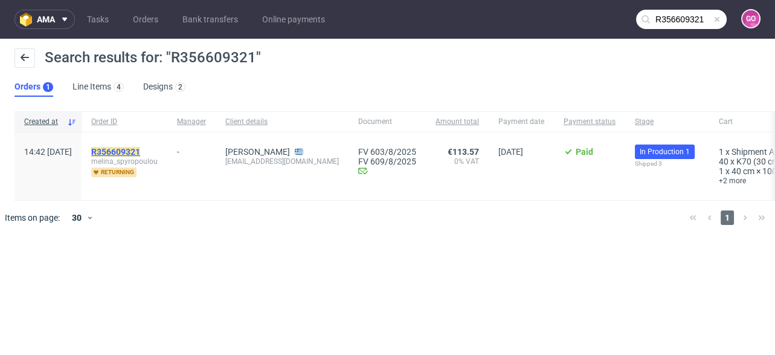
click at [140, 147] on mark "R356609321" at bounding box center [115, 152] width 49 height 10
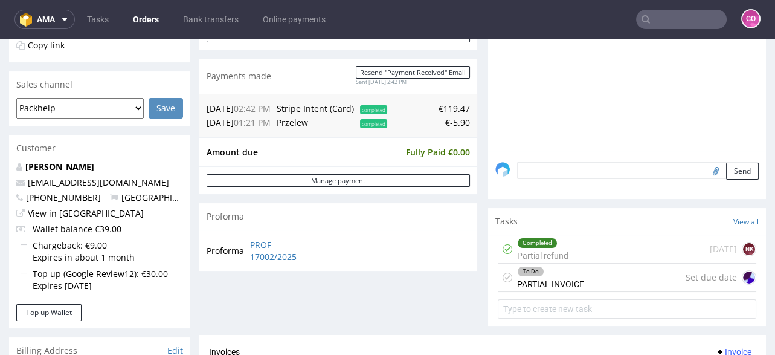
scroll to position [242, 0]
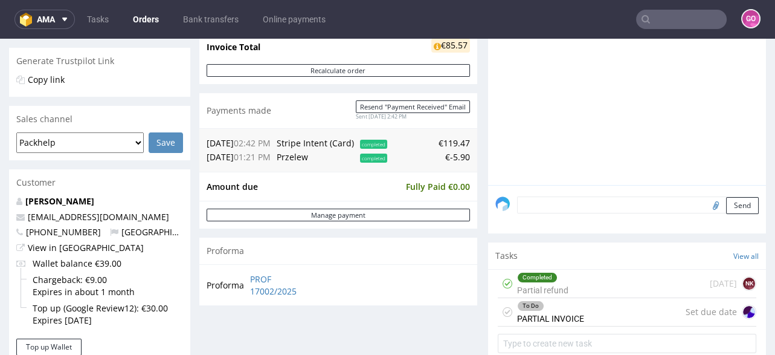
click at [653, 23] on input "text" at bounding box center [681, 19] width 91 height 19
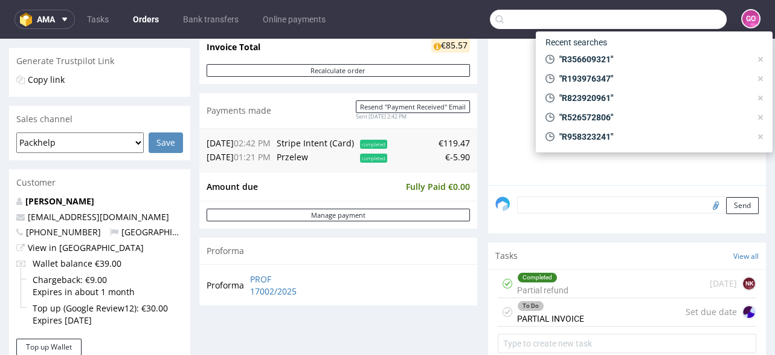
paste input "R091667771"
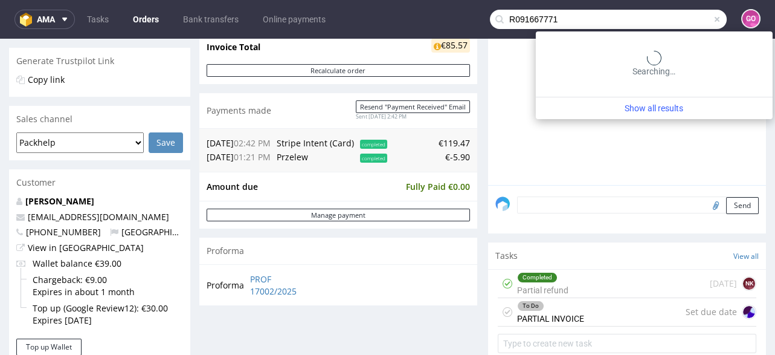
type input "R091667771"
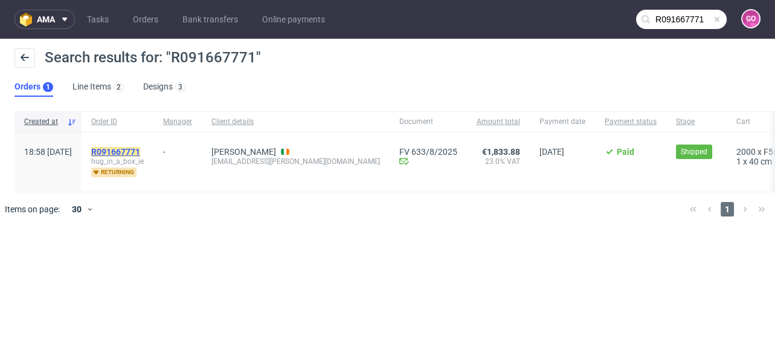
click at [140, 147] on mark "R091667771" at bounding box center [115, 152] width 49 height 10
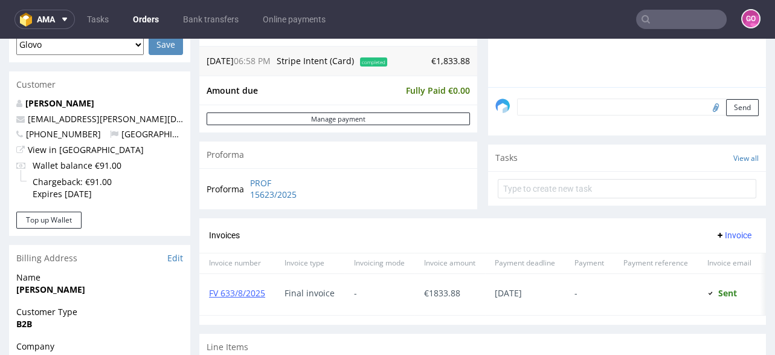
scroll to position [290, 0]
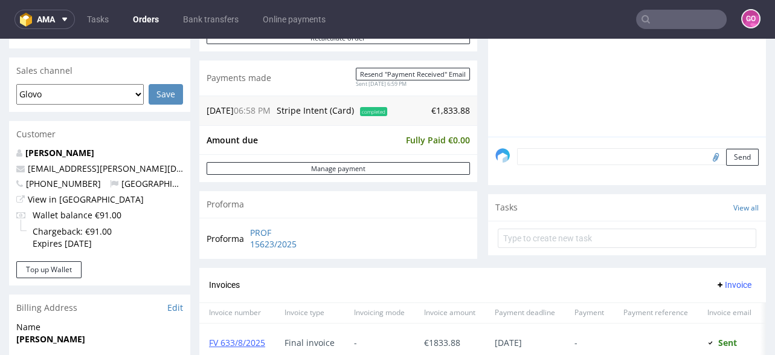
click at [665, 20] on input "text" at bounding box center [681, 19] width 91 height 19
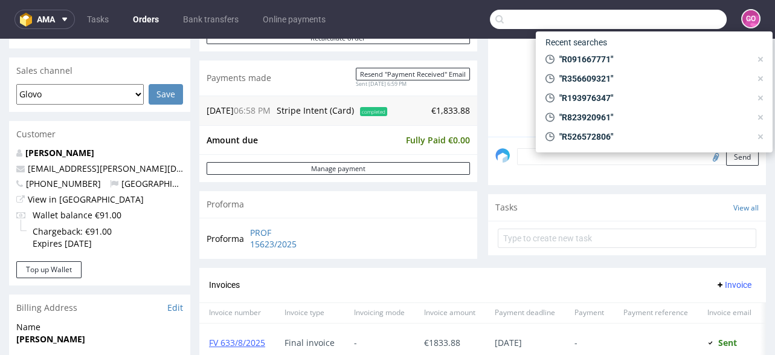
paste input "R040630468"
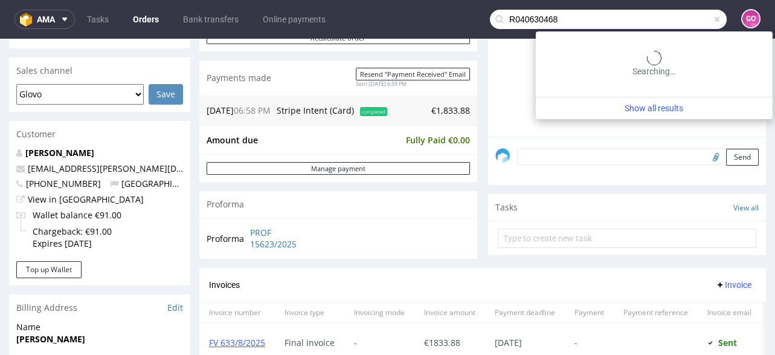
type input "R040630468"
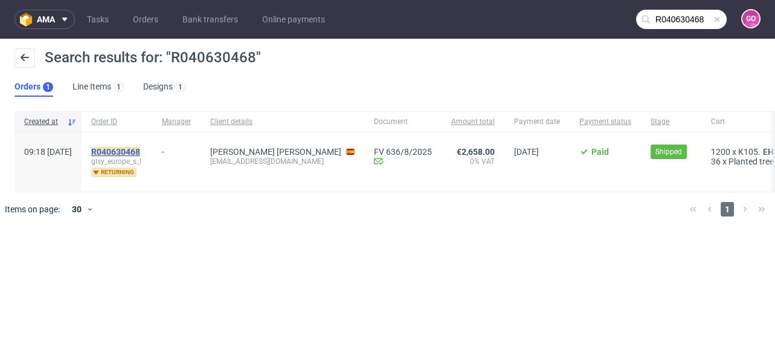
click at [140, 151] on mark "R040630468" at bounding box center [115, 152] width 49 height 10
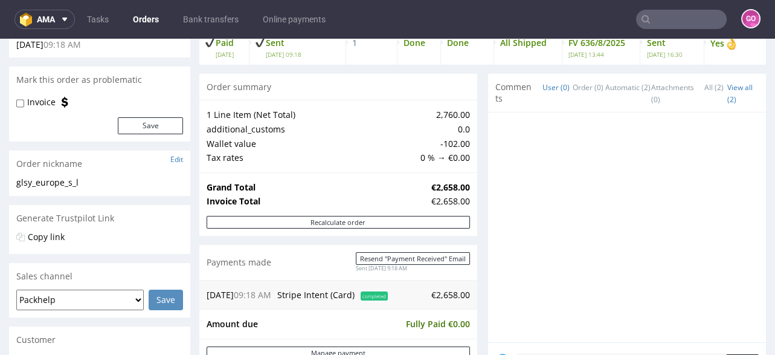
scroll to position [242, 0]
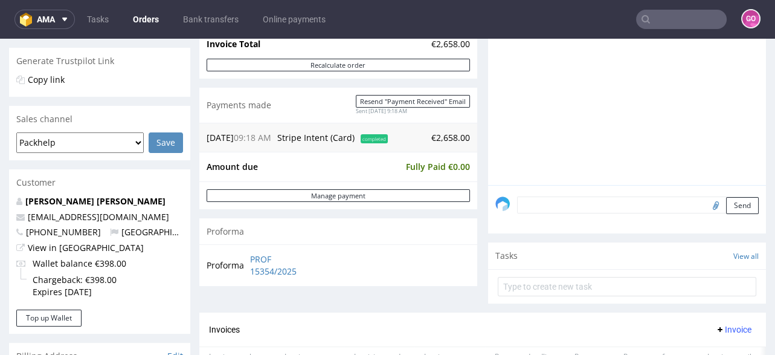
click at [674, 20] on input "text" at bounding box center [681, 19] width 91 height 19
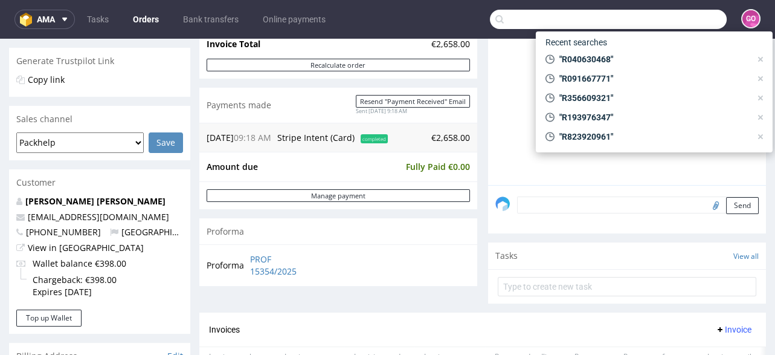
paste input "R887061088"
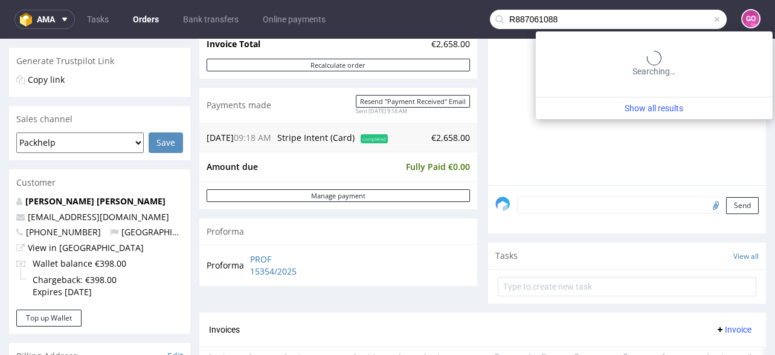
type input "R887061088"
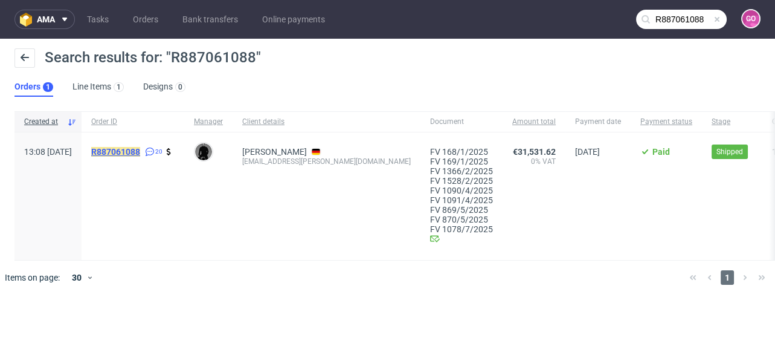
click at [140, 149] on mark "R887061088" at bounding box center [115, 152] width 49 height 10
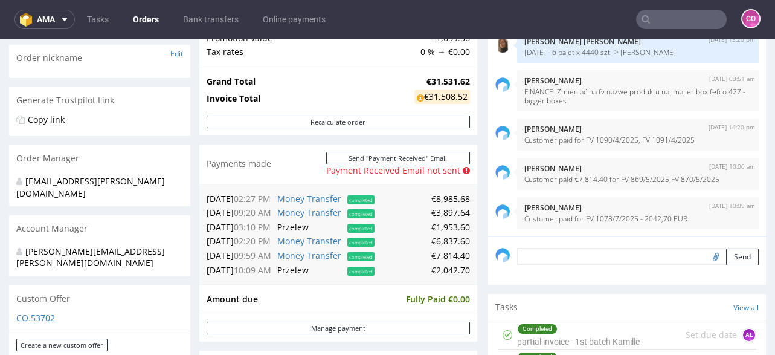
scroll to position [193, 0]
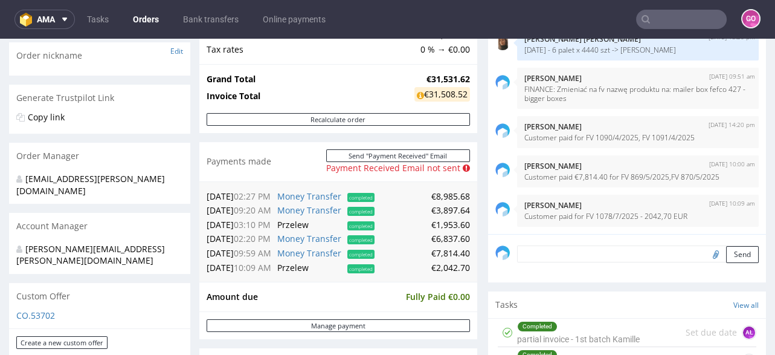
click at [692, 23] on input "text" at bounding box center [681, 19] width 91 height 19
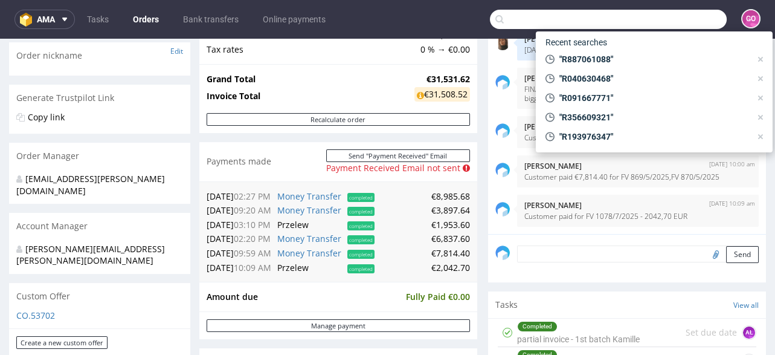
paste input "R162648074"
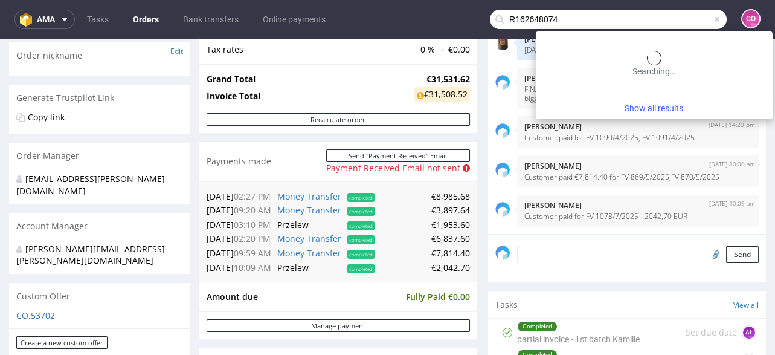
type input "R162648074"
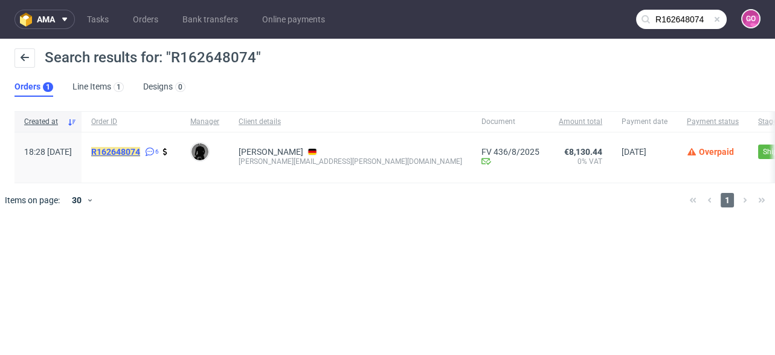
click at [140, 148] on mark "R162648074" at bounding box center [115, 152] width 49 height 10
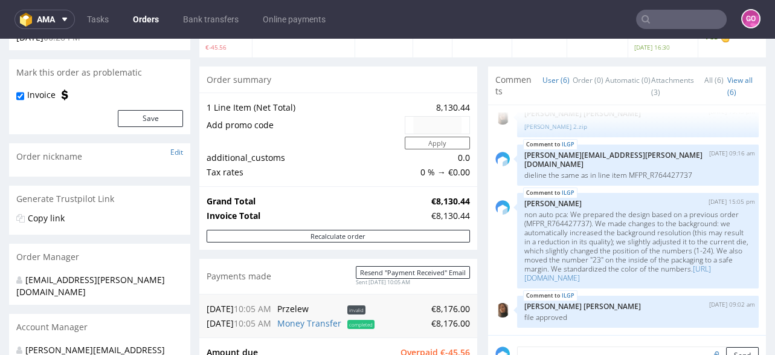
scroll to position [193, 0]
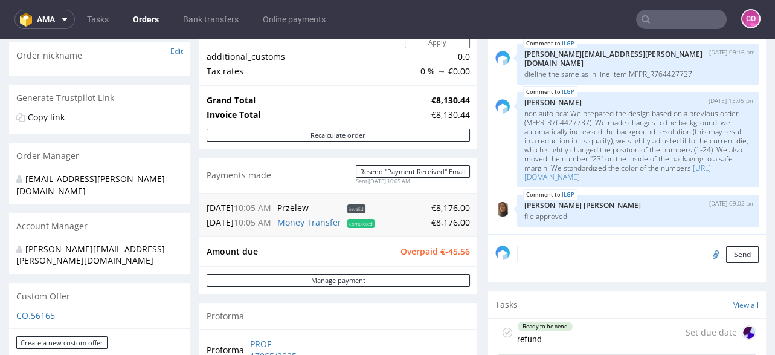
click at [673, 18] on input "text" at bounding box center [681, 19] width 91 height 19
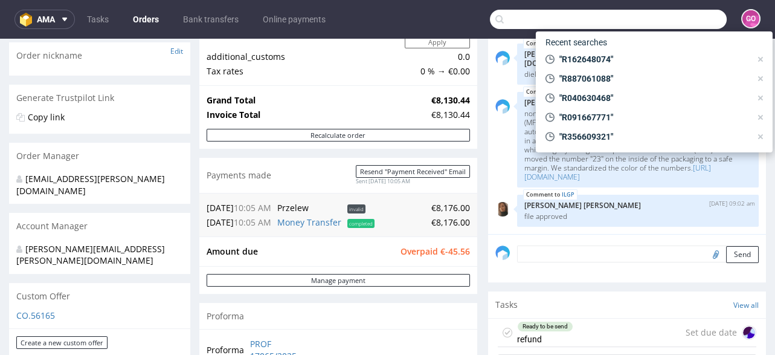
paste input "R435703752"
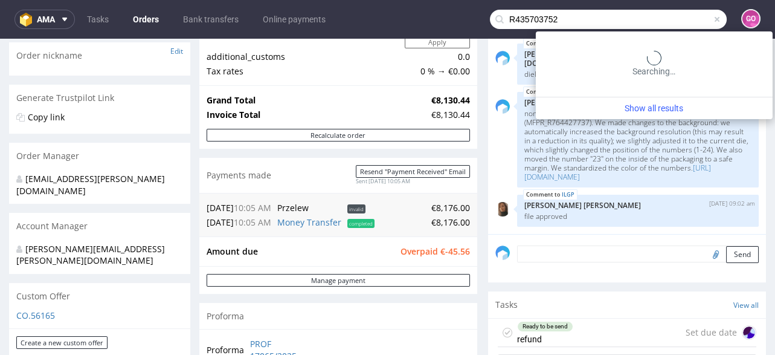
type input "R435703752"
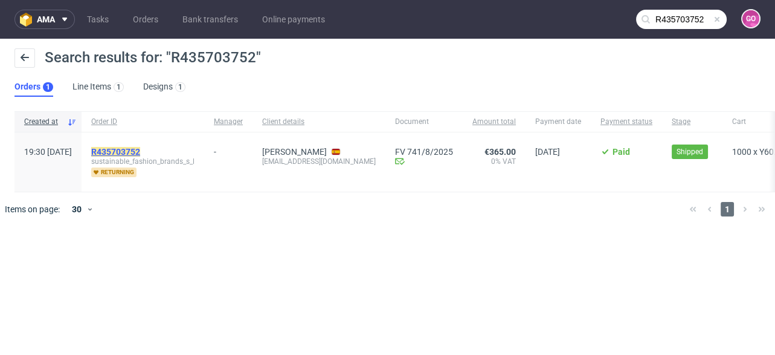
click at [140, 152] on mark "R435703752" at bounding box center [115, 152] width 49 height 10
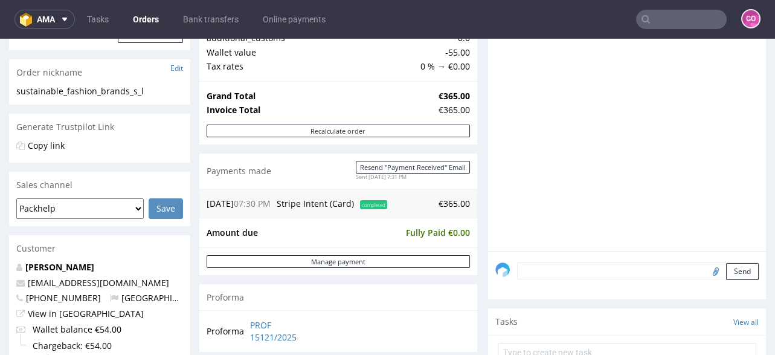
scroll to position [193, 0]
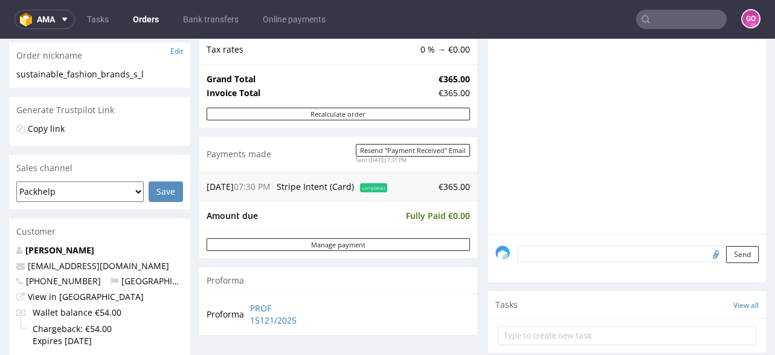
click at [412, 91] on td "Invoice Total" at bounding box center [321, 93] width 229 height 15
